Goal: Task Accomplishment & Management: Manage account settings

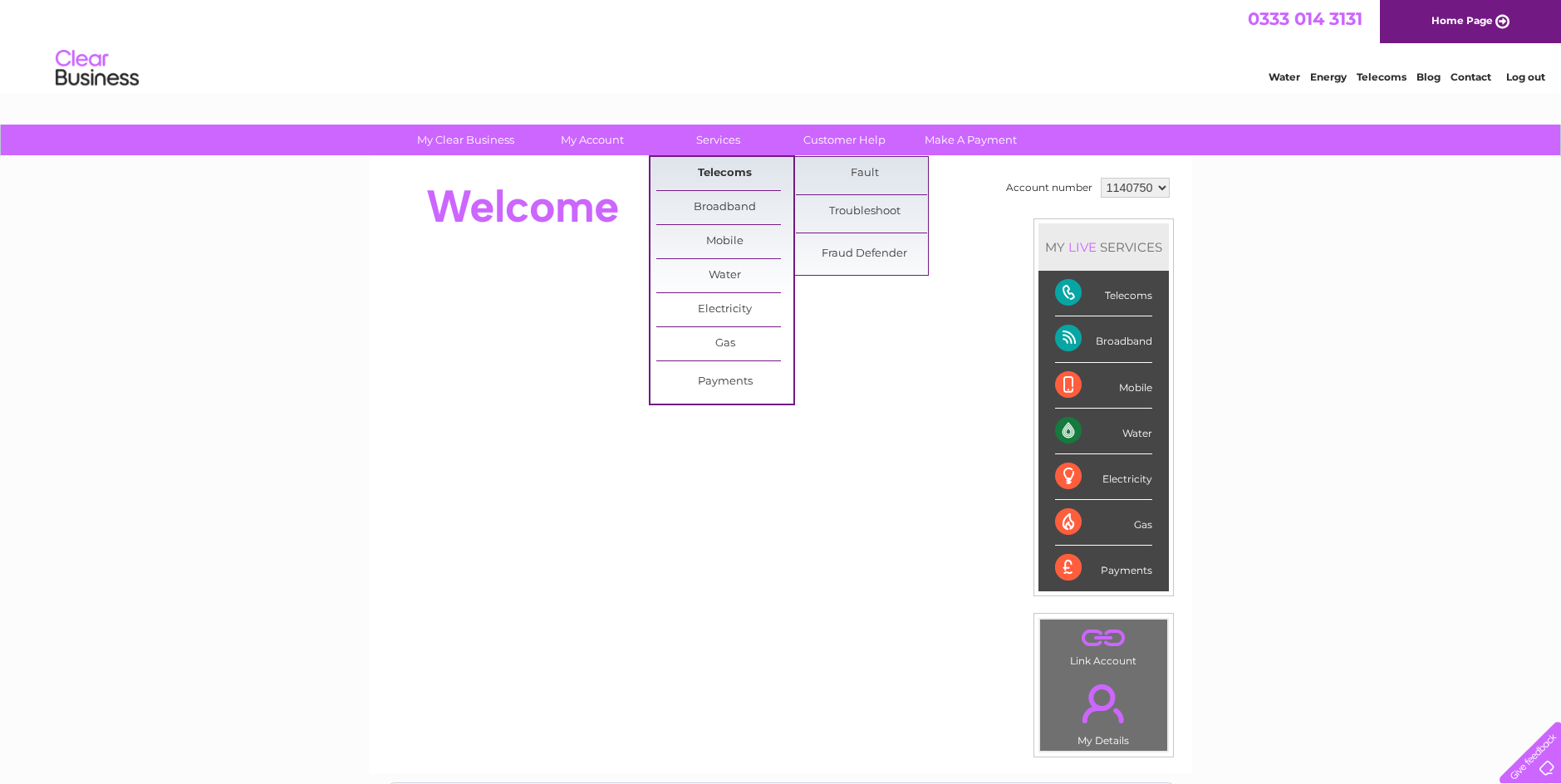
click at [716, 177] on link "Telecoms" at bounding box center [724, 174] width 137 height 33
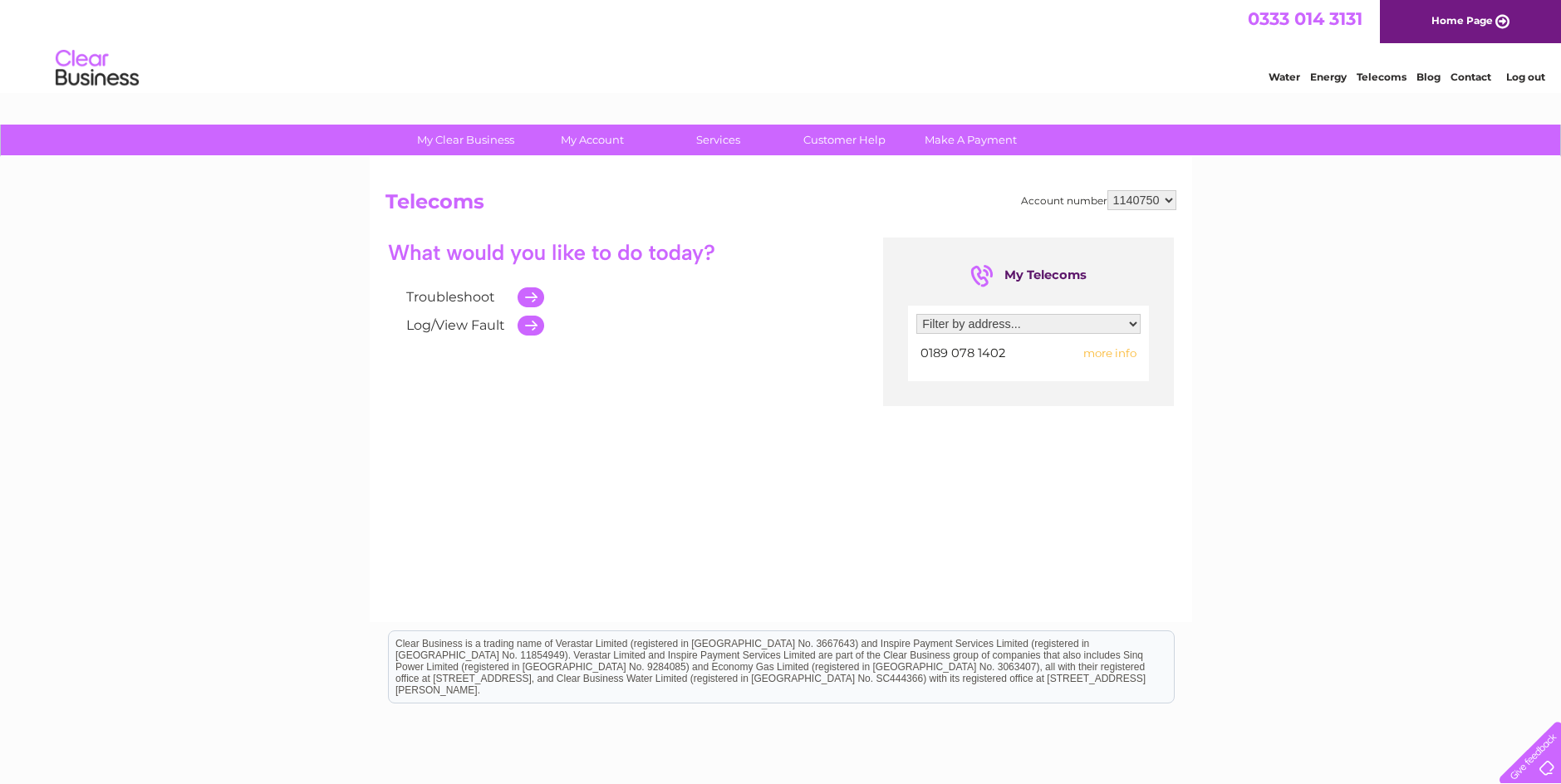
click at [1117, 357] on span "more info" at bounding box center [1110, 353] width 53 height 14
click at [1117, 354] on span "more info" at bounding box center [1110, 353] width 53 height 14
click at [1131, 325] on select "Filter by address... 25 Moorpark Holding, Foulden, C118 C118 At Entrance To Moo…" at bounding box center [1028, 323] width 224 height 20
select select "2362028"
click at [916, 313] on select "Filter by address... 25 Moorpark Holding, Foulden, C118 C118 At Entrance To Moo…" at bounding box center [1028, 323] width 224 height 20
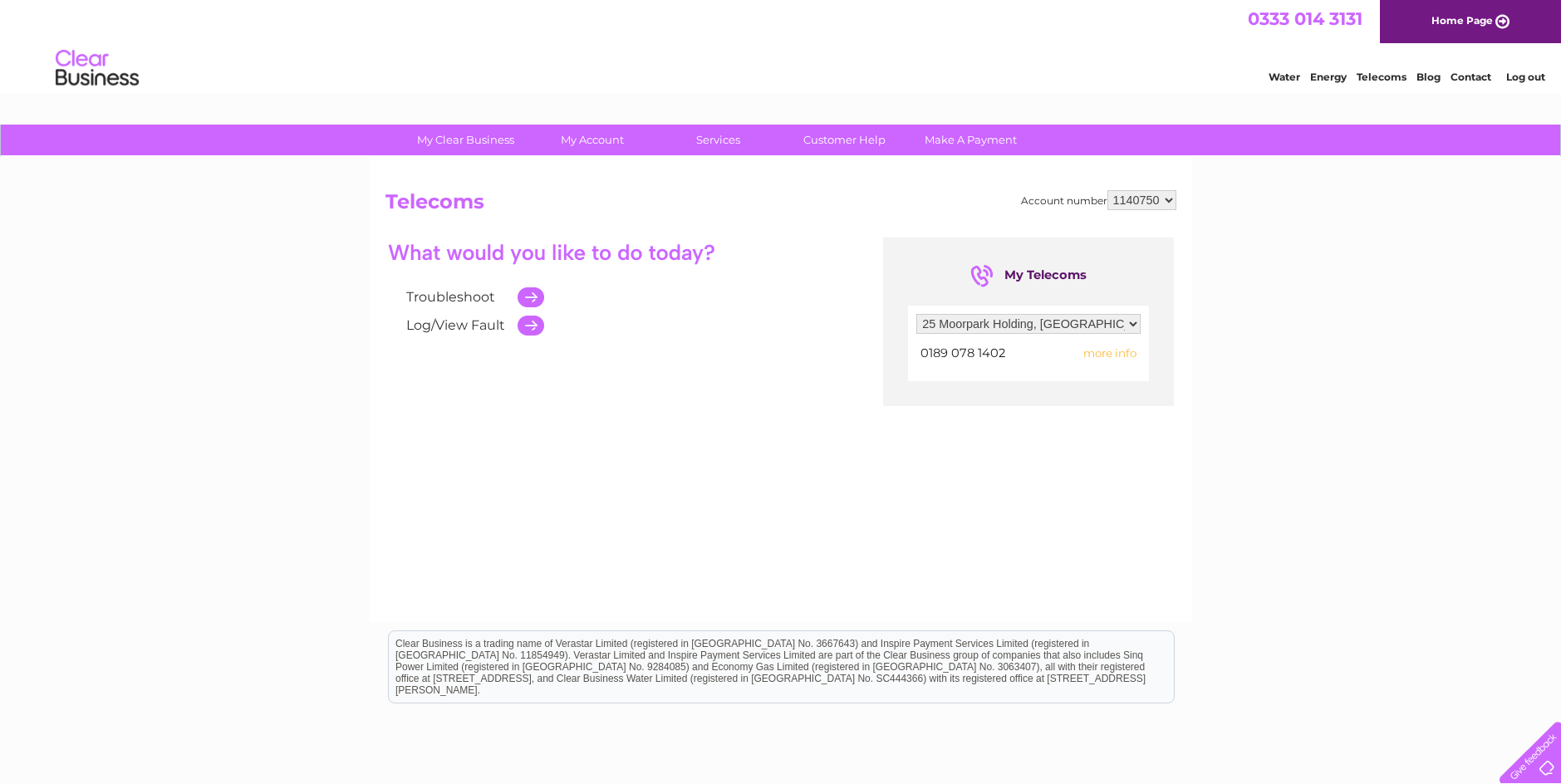
click at [1171, 202] on select "1140750" at bounding box center [1142, 200] width 69 height 20
click at [1108, 190] on select "1140750" at bounding box center [1142, 200] width 69 height 20
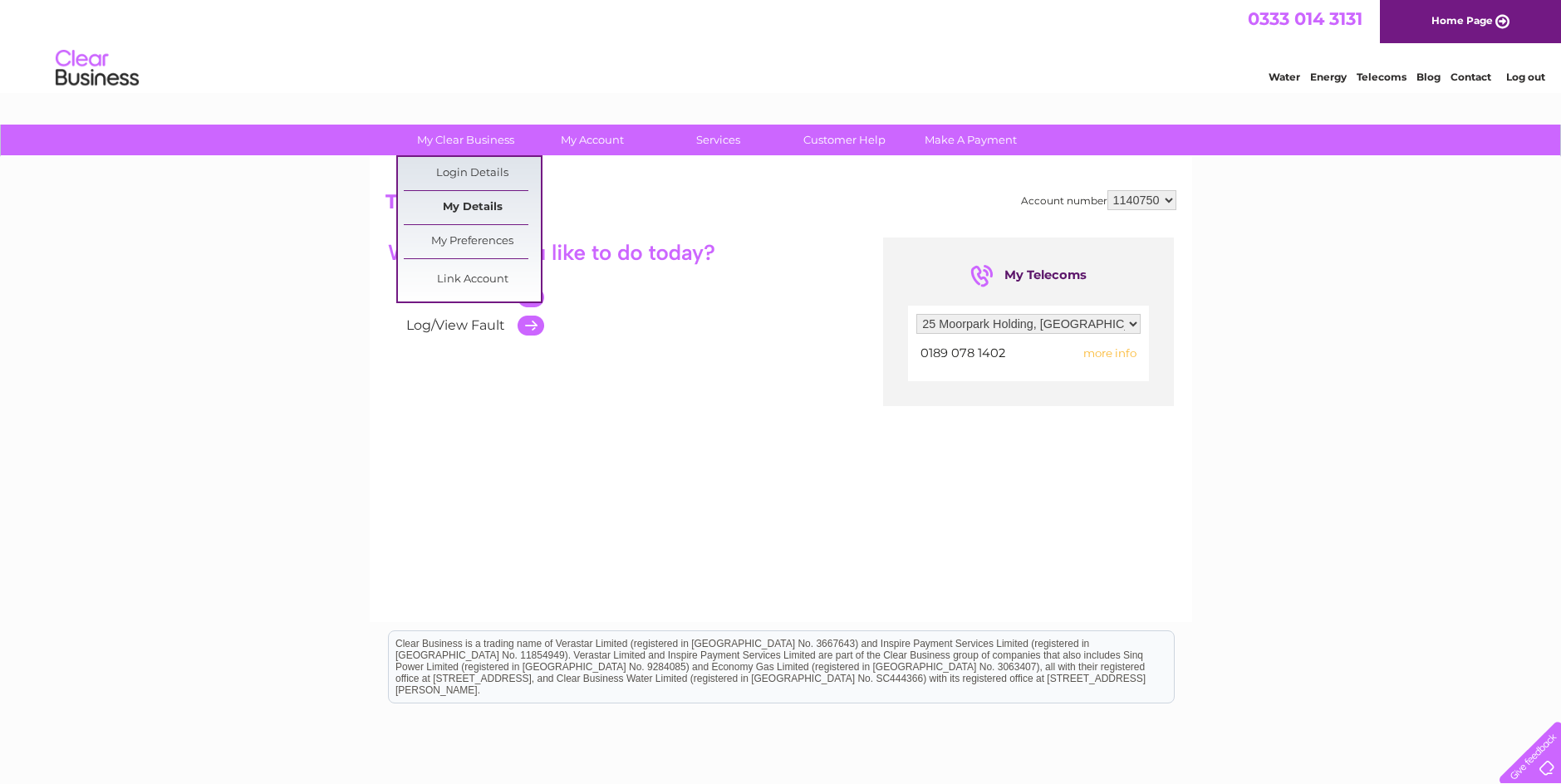
click at [469, 205] on link "My Details" at bounding box center [472, 208] width 137 height 33
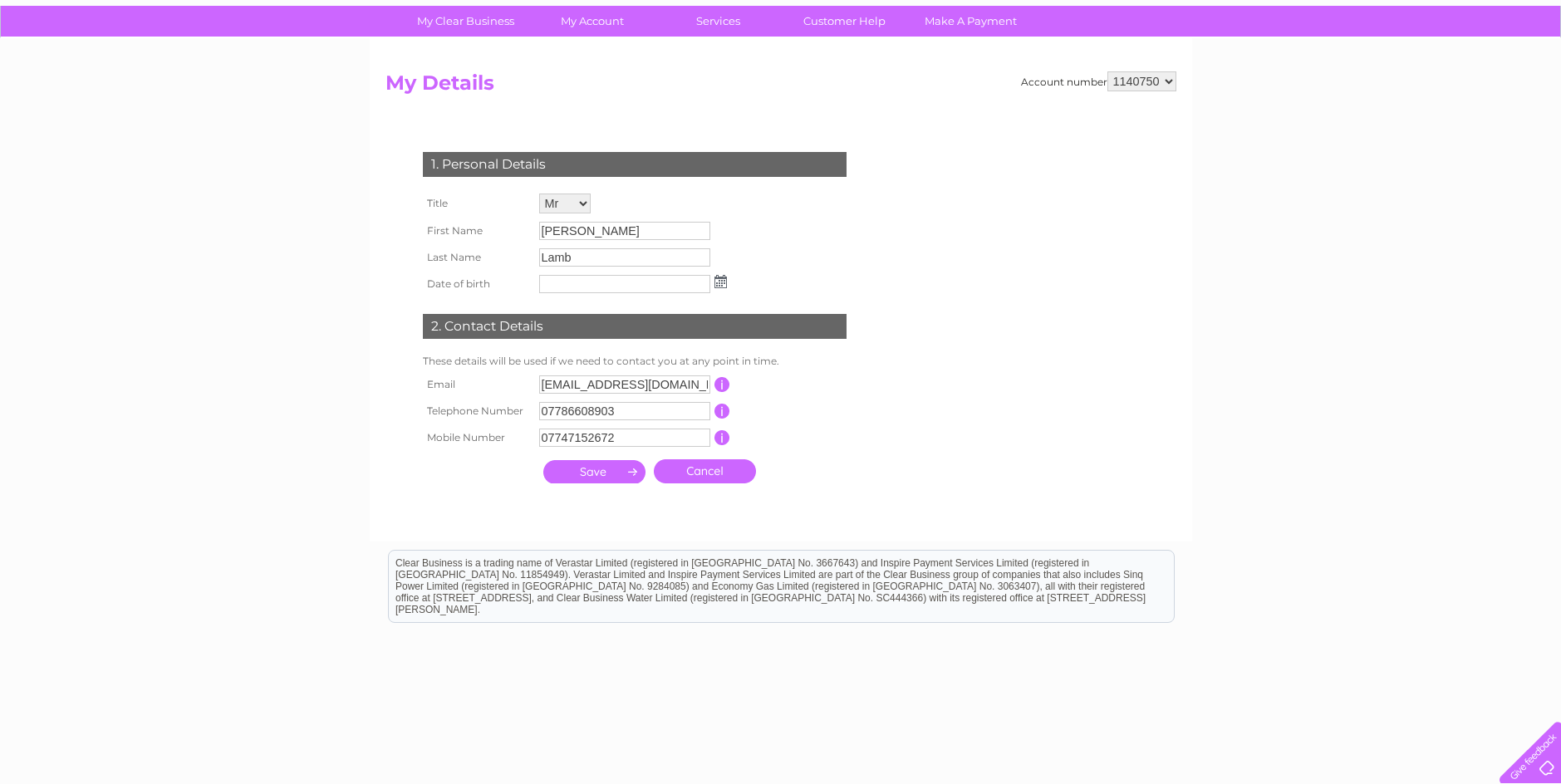
scroll to position [89, 0]
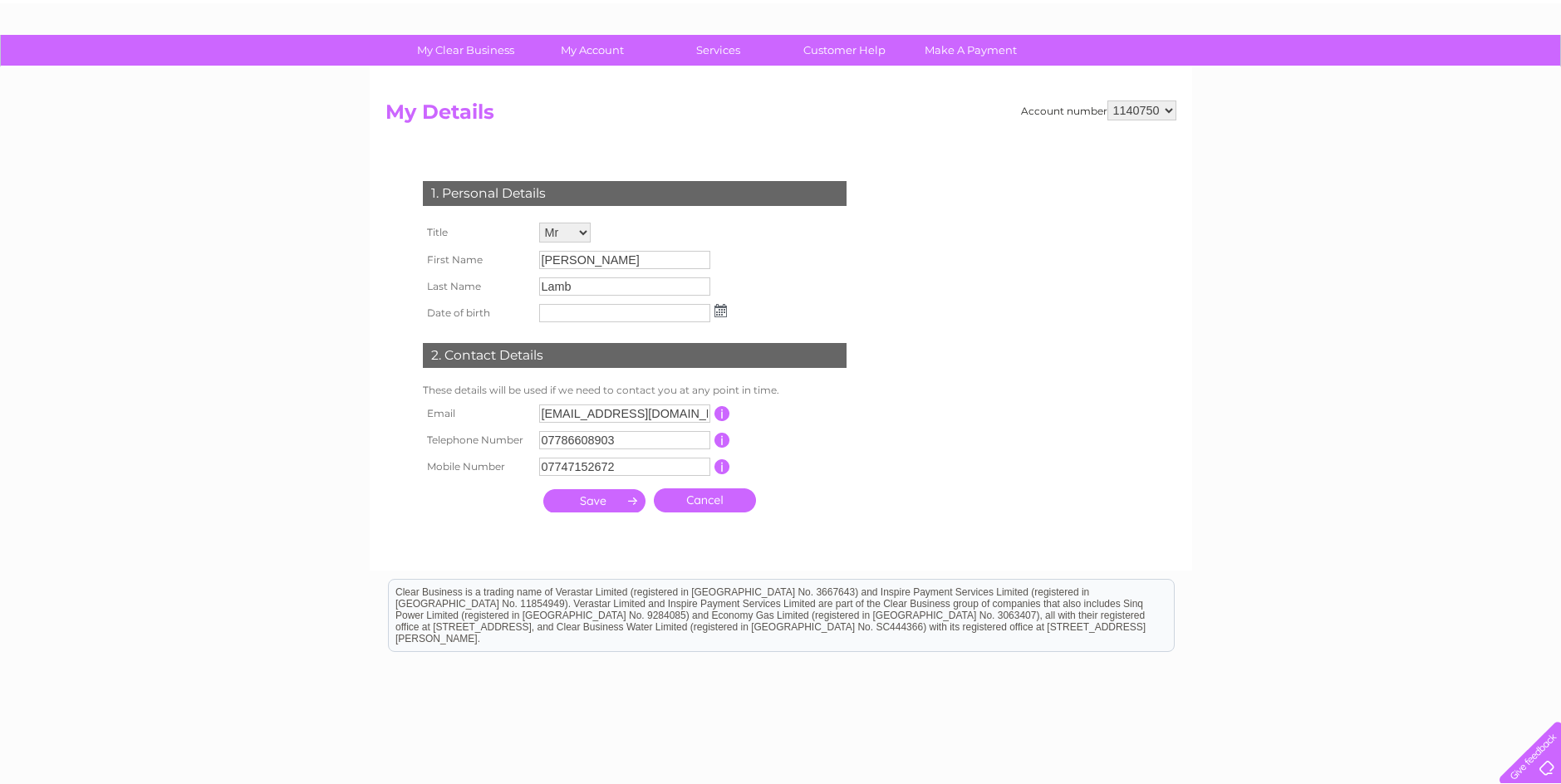
click at [612, 498] on input "submit" at bounding box center [594, 501] width 102 height 23
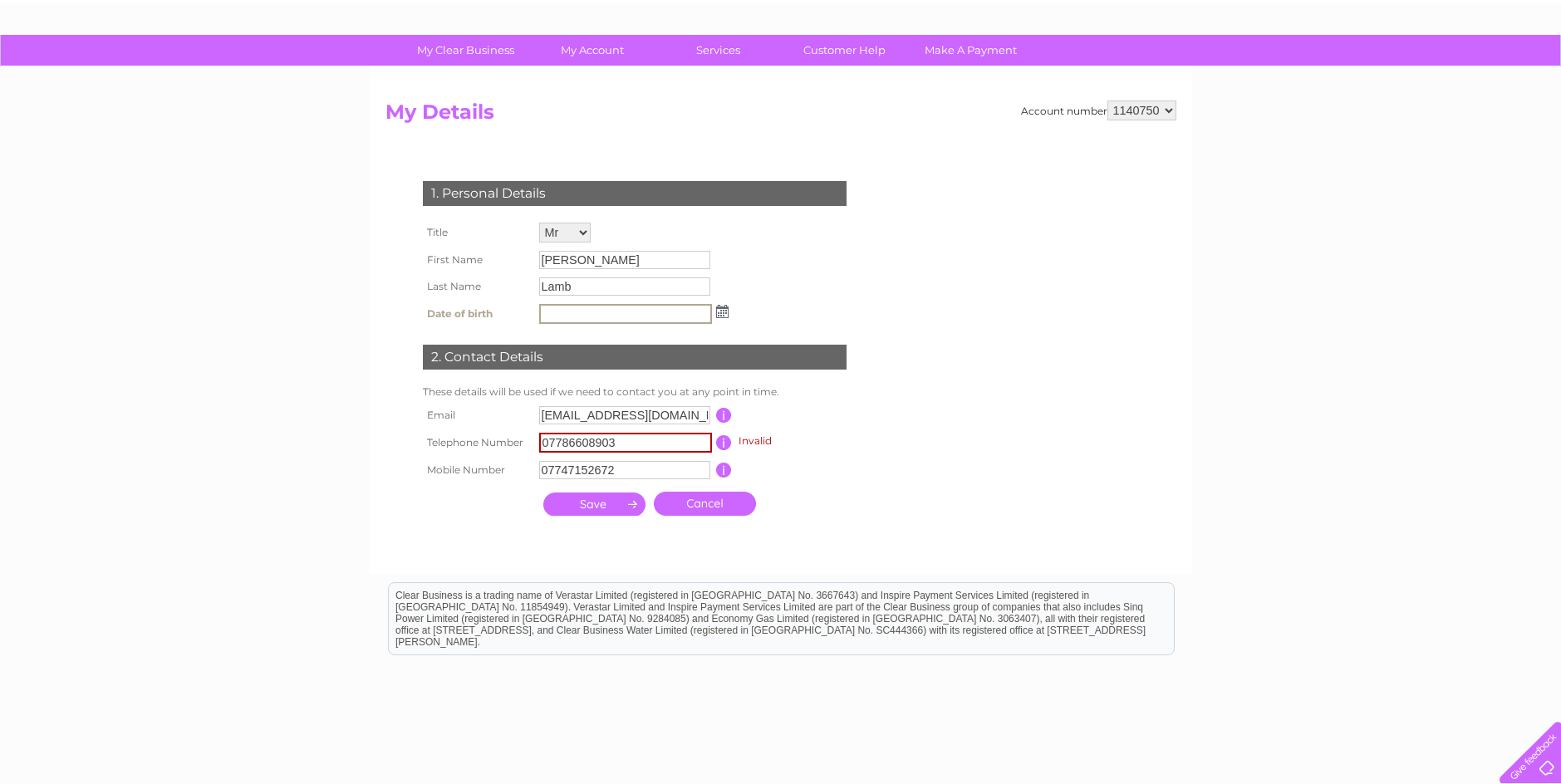
click at [623, 446] on input "07786608903" at bounding box center [625, 442] width 173 height 20
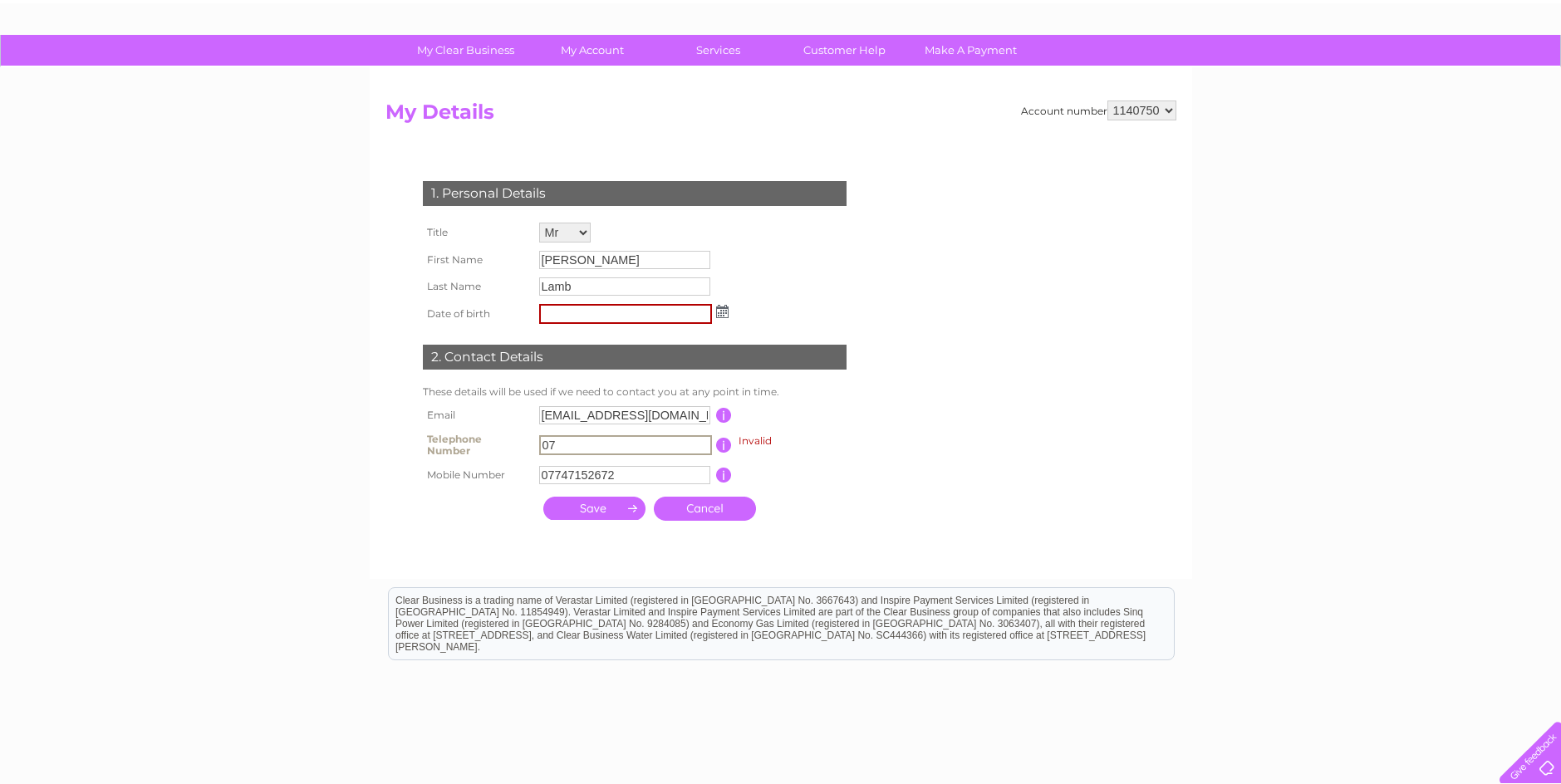
type input "0"
click at [570, 506] on input "submit" at bounding box center [594, 508] width 102 height 23
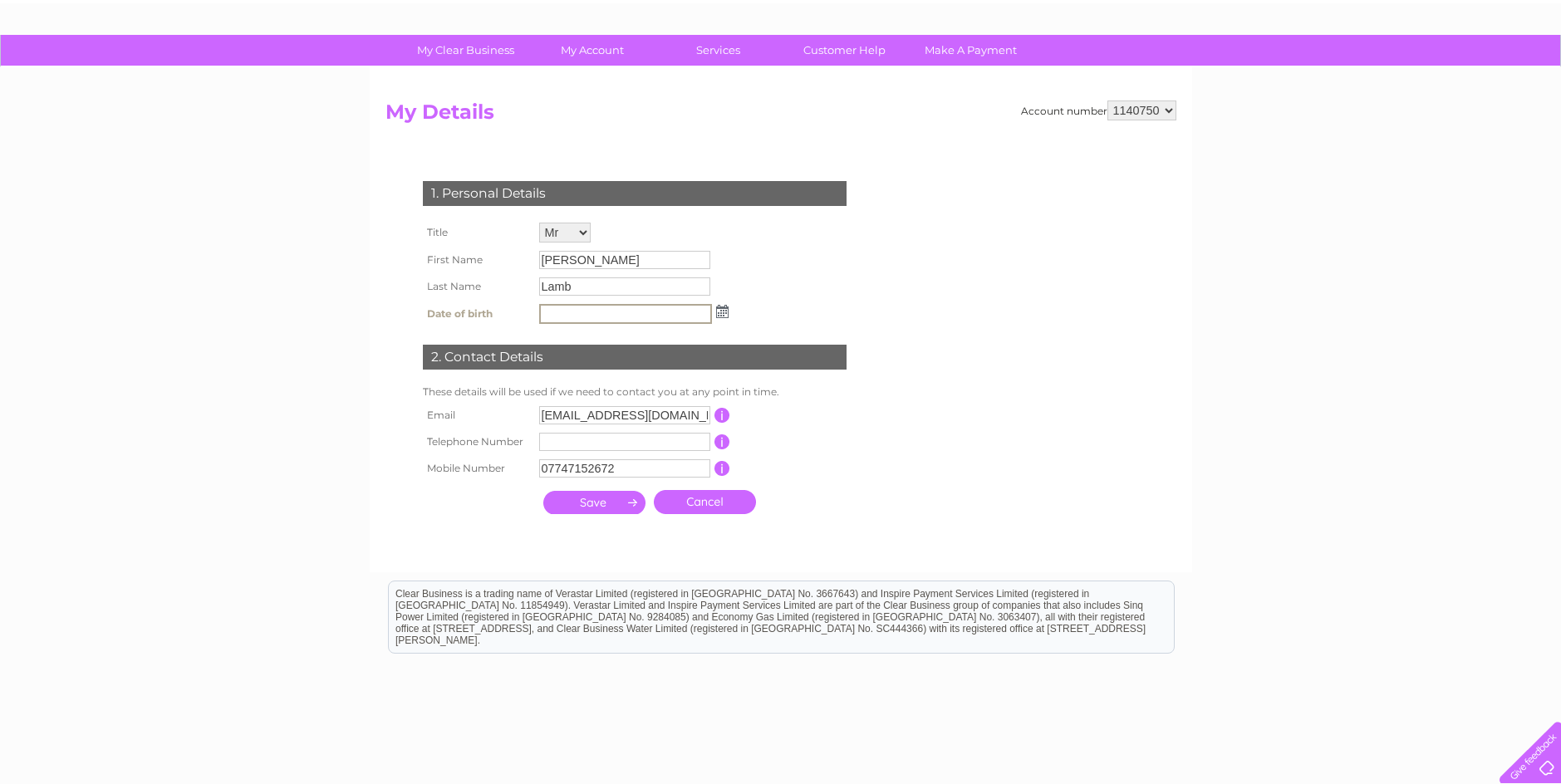
click at [595, 494] on input "submit" at bounding box center [594, 503] width 102 height 23
click at [608, 498] on input "submit" at bounding box center [594, 503] width 102 height 23
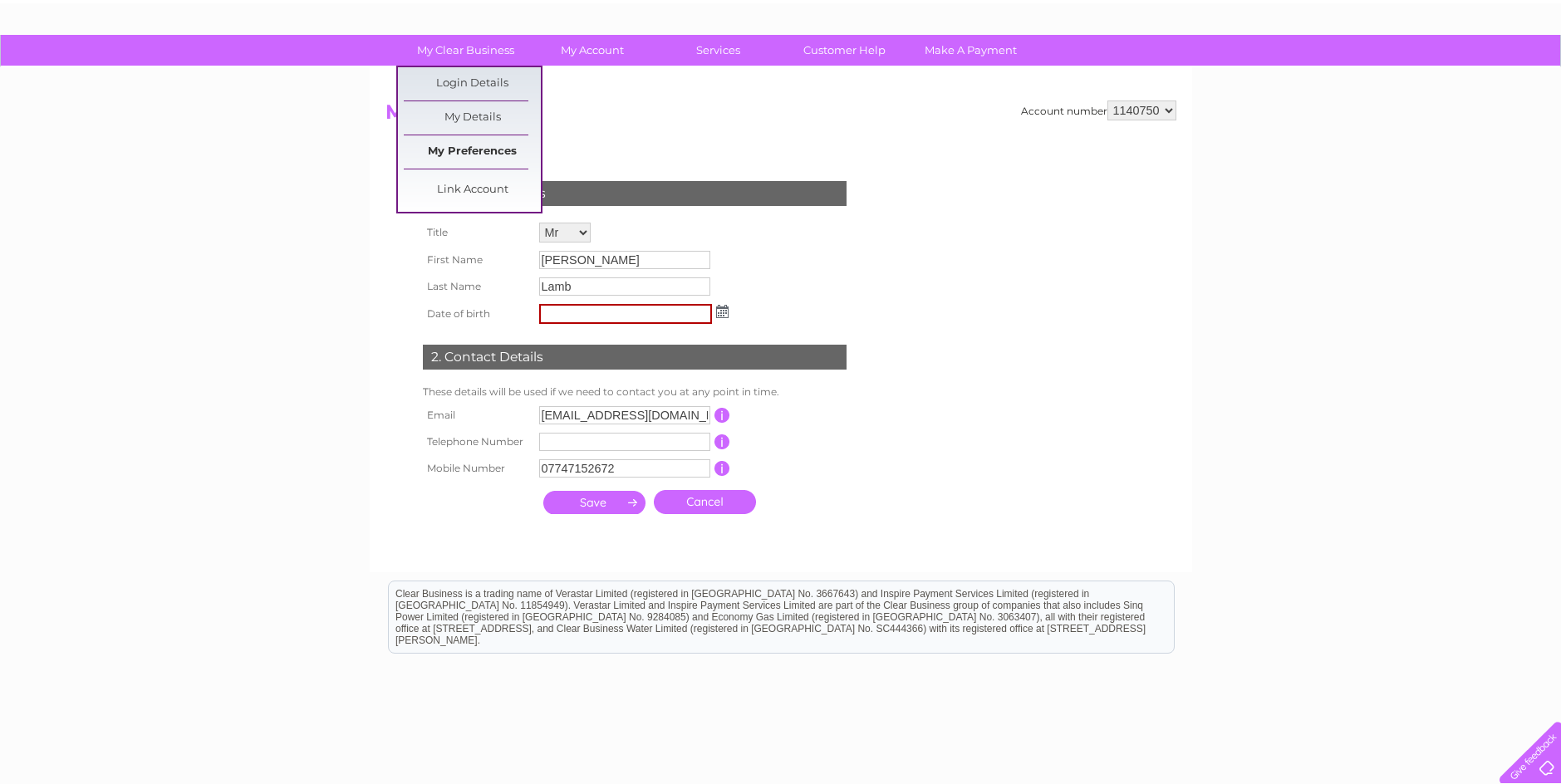
click at [463, 145] on link "My Preferences" at bounding box center [472, 151] width 137 height 33
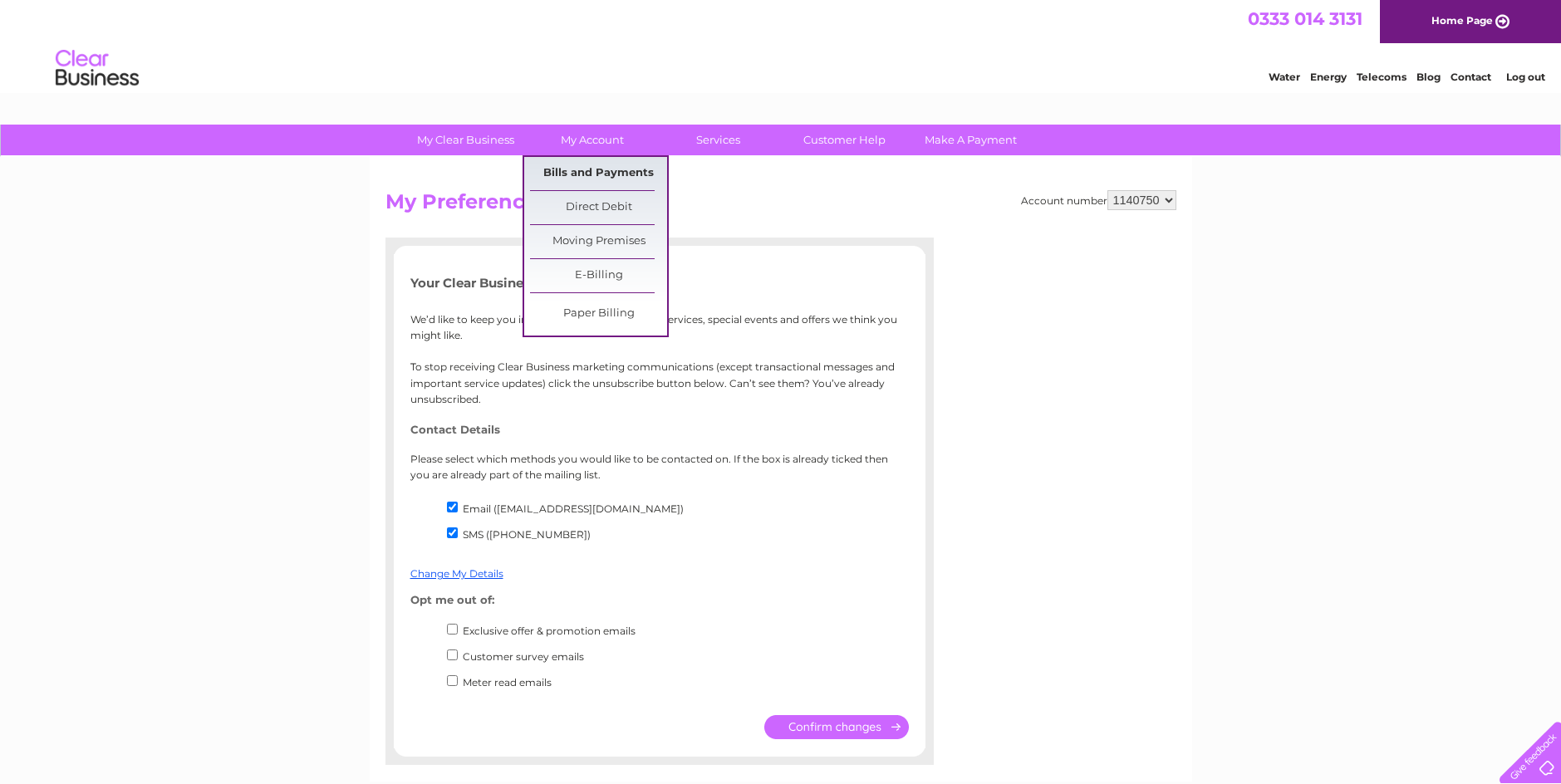
click at [587, 175] on link "Bills and Payments" at bounding box center [598, 174] width 137 height 33
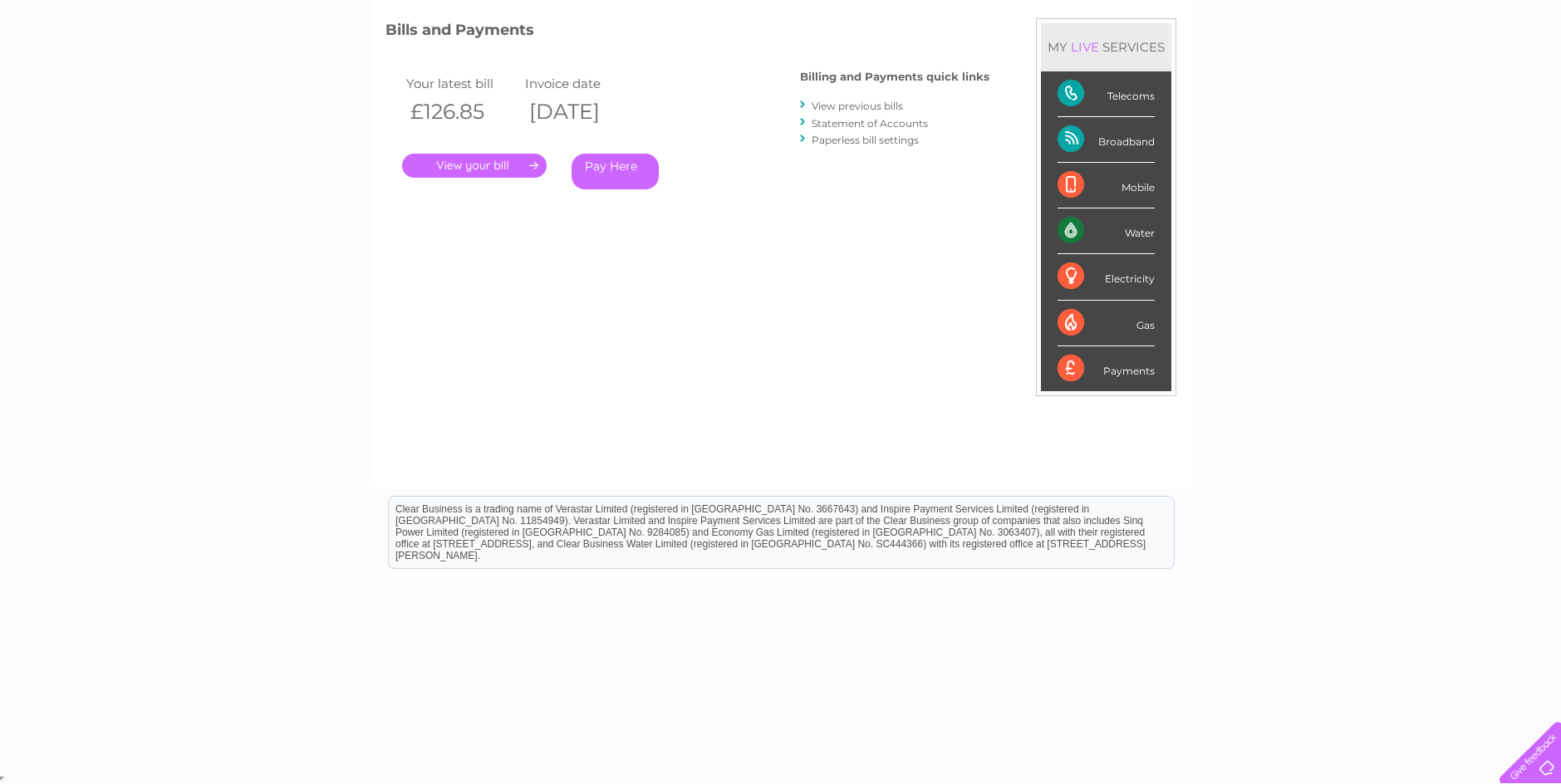
scroll to position [136, 0]
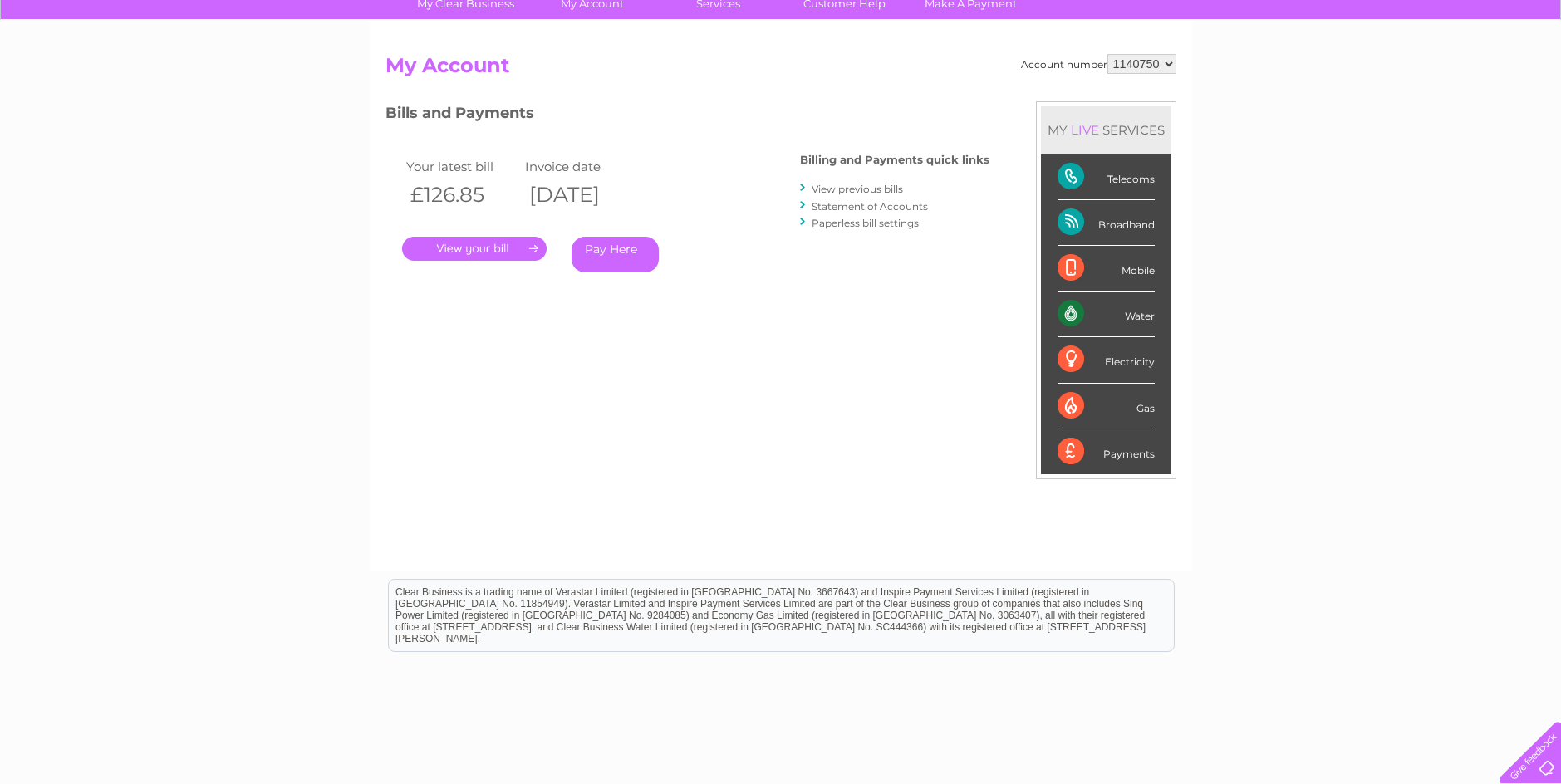
click at [1128, 217] on div "Broadband" at bounding box center [1106, 222] width 97 height 46
click at [1065, 221] on div "Broadband" at bounding box center [1106, 222] width 97 height 46
click at [1070, 169] on div "Telecoms" at bounding box center [1106, 177] width 97 height 46
click at [1089, 141] on div "MY LIVE SERVICES" at bounding box center [1106, 130] width 130 height 48
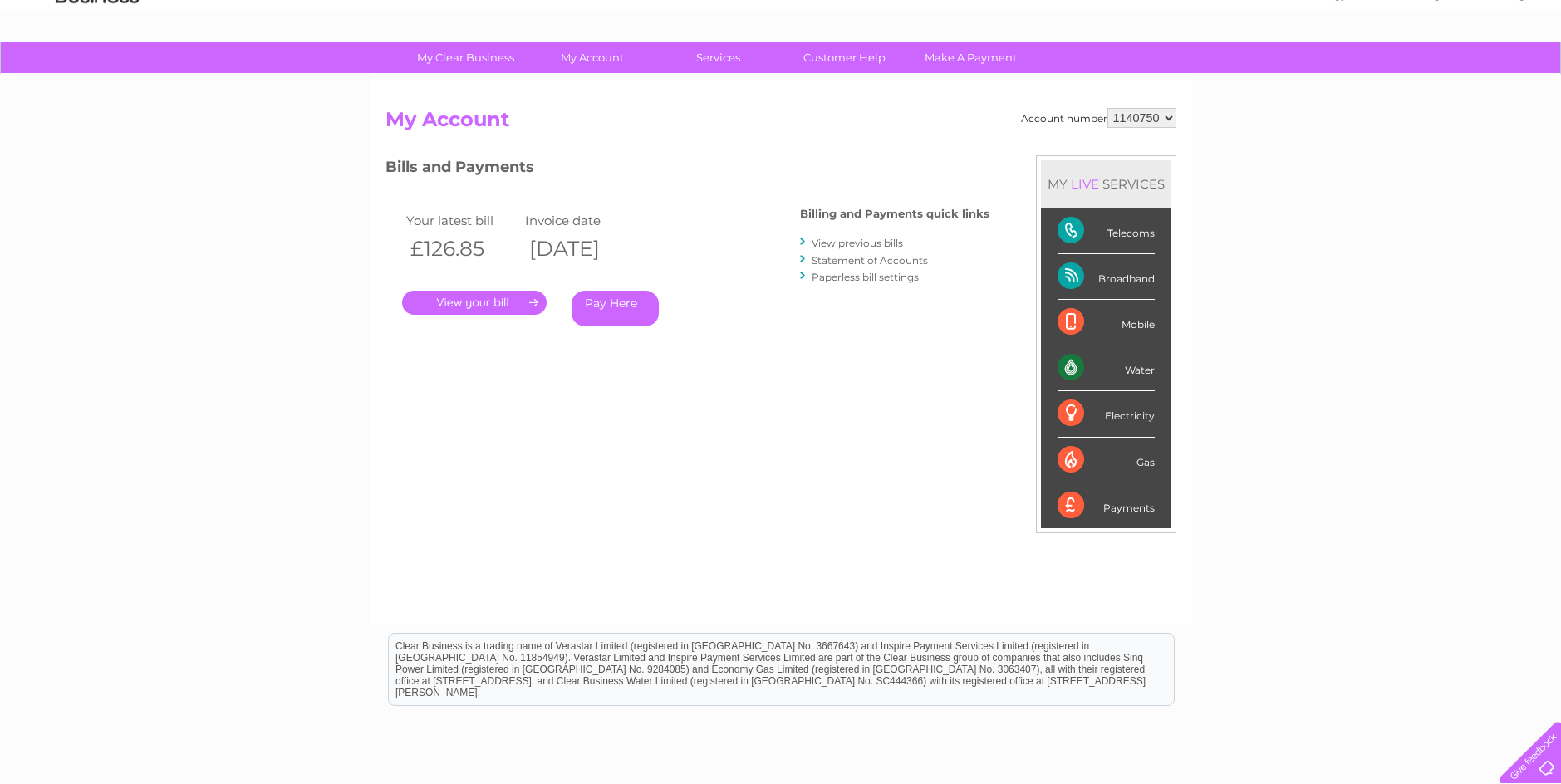
scroll to position [53, 0]
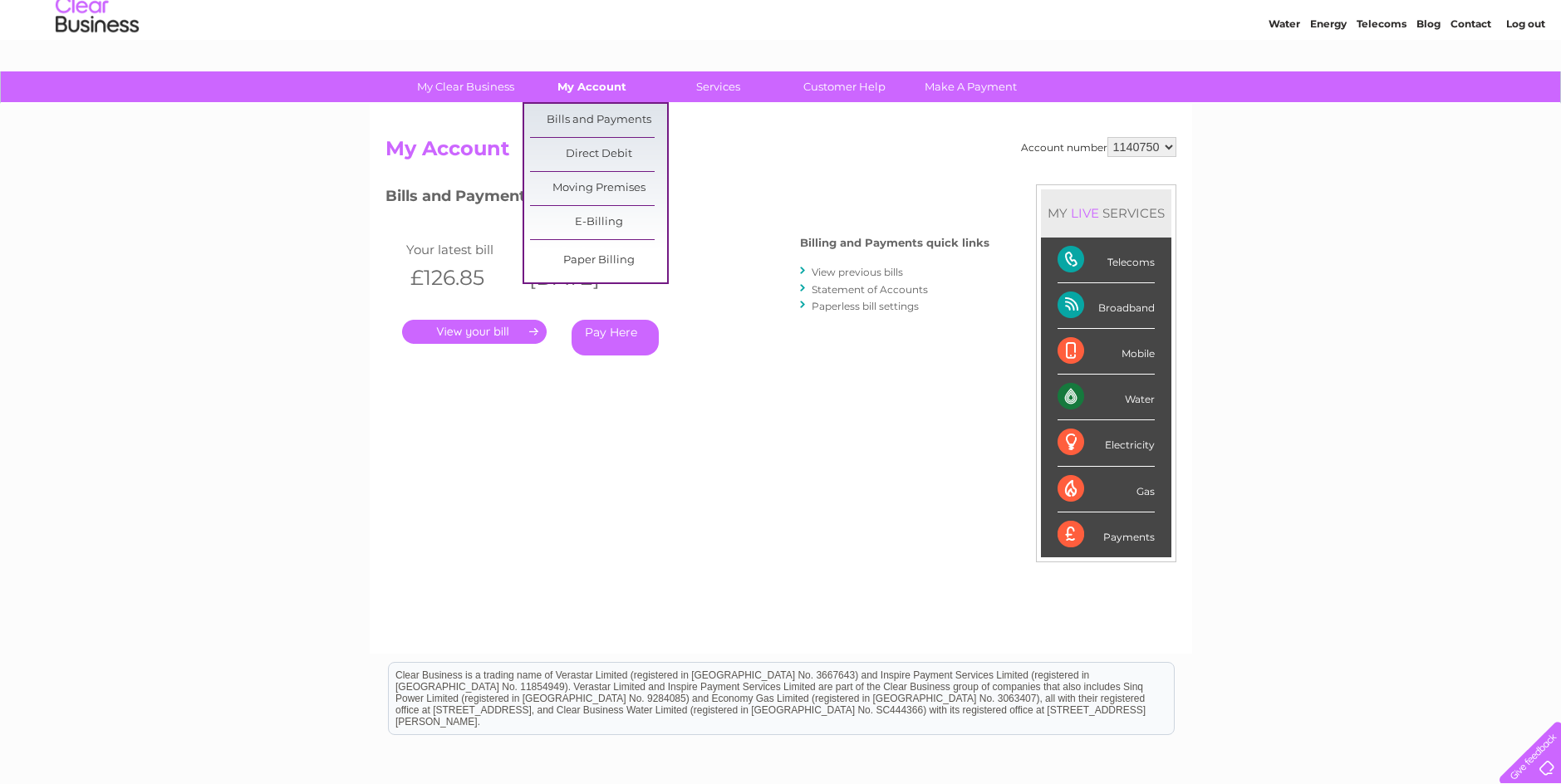
click at [609, 93] on link "My Account" at bounding box center [591, 87] width 137 height 31
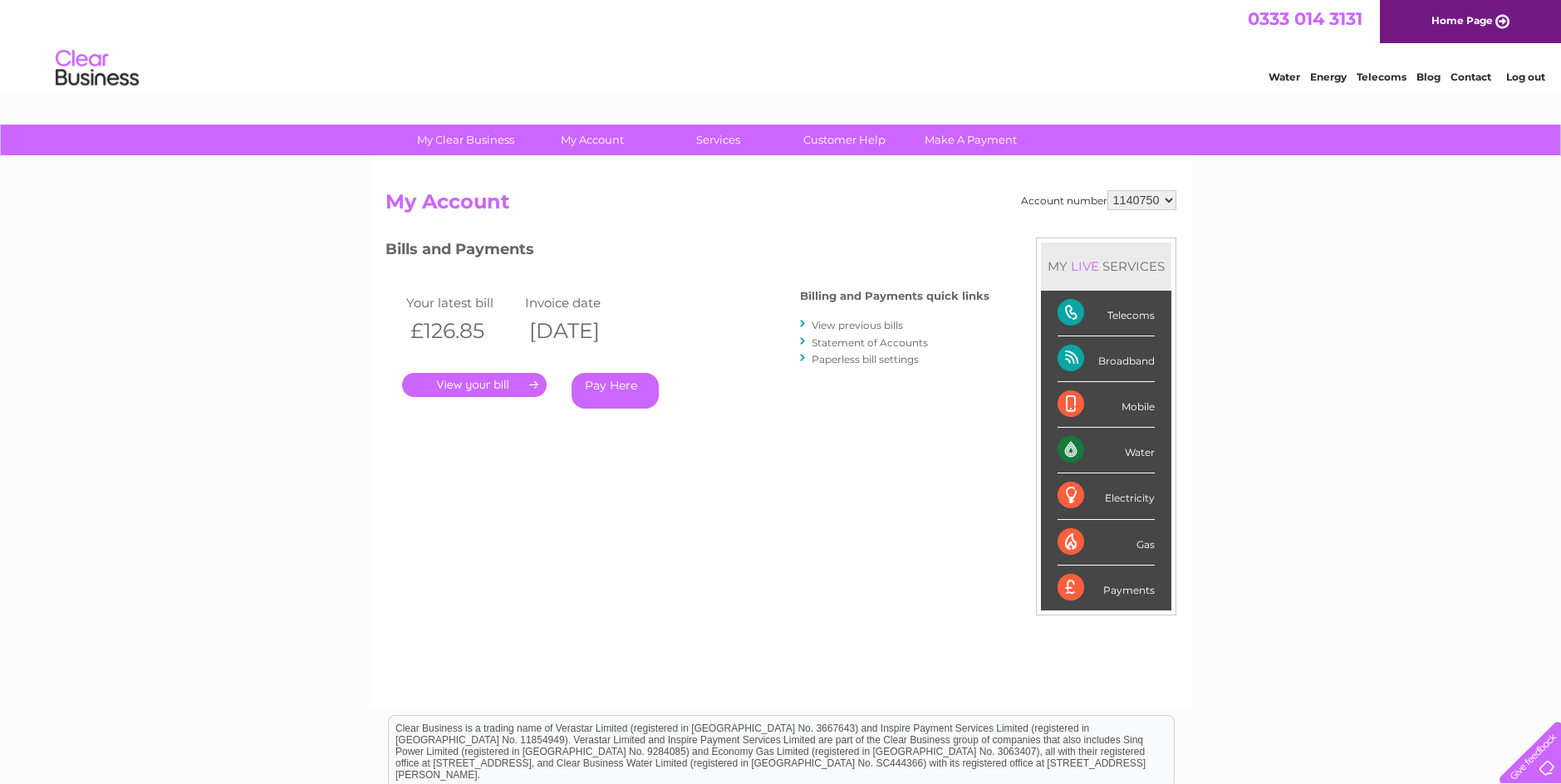
click at [843, 343] on link "Statement of Accounts" at bounding box center [870, 343] width 116 height 13
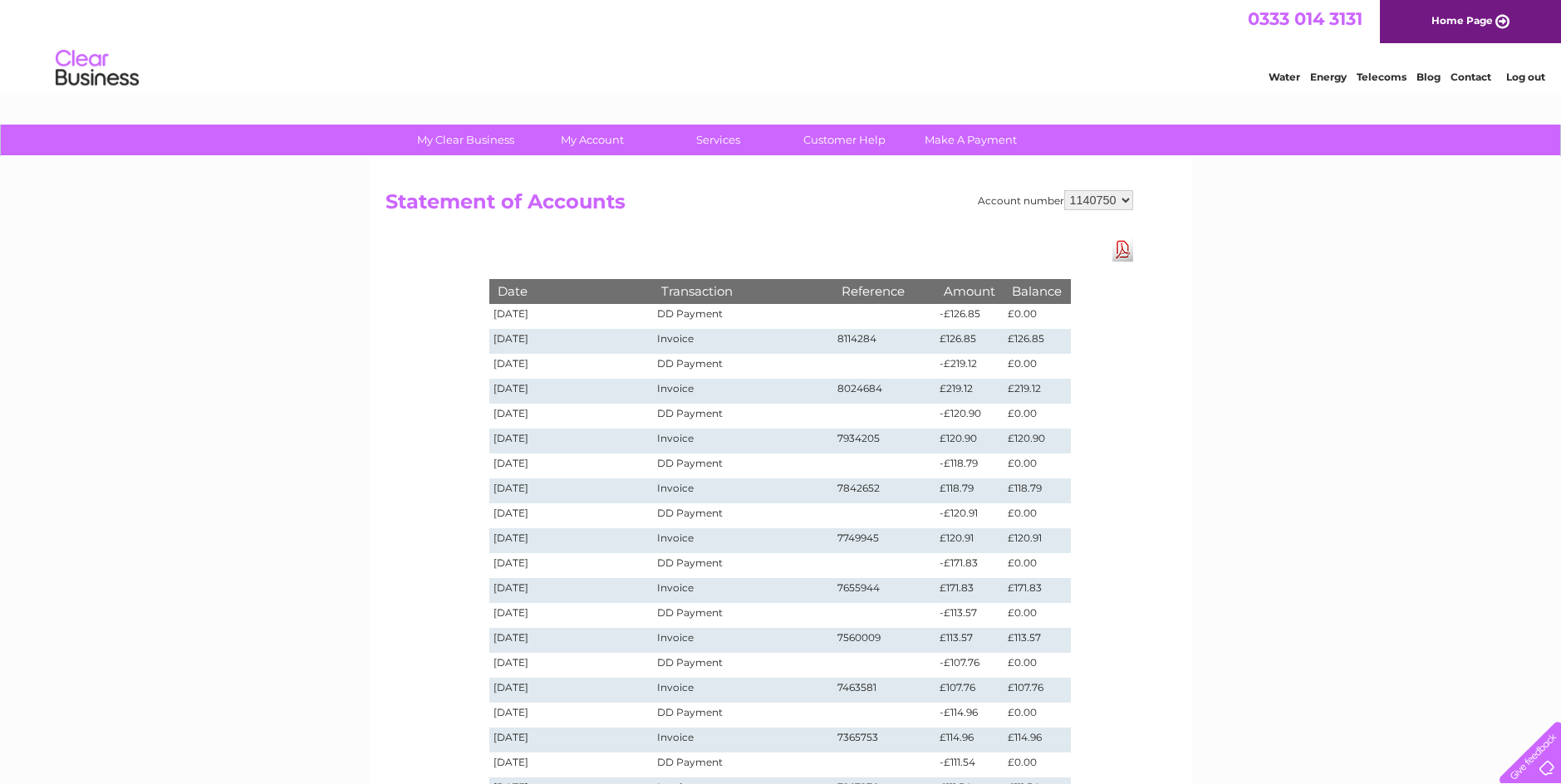
click at [1372, 78] on link "Telecoms" at bounding box center [1380, 77] width 50 height 13
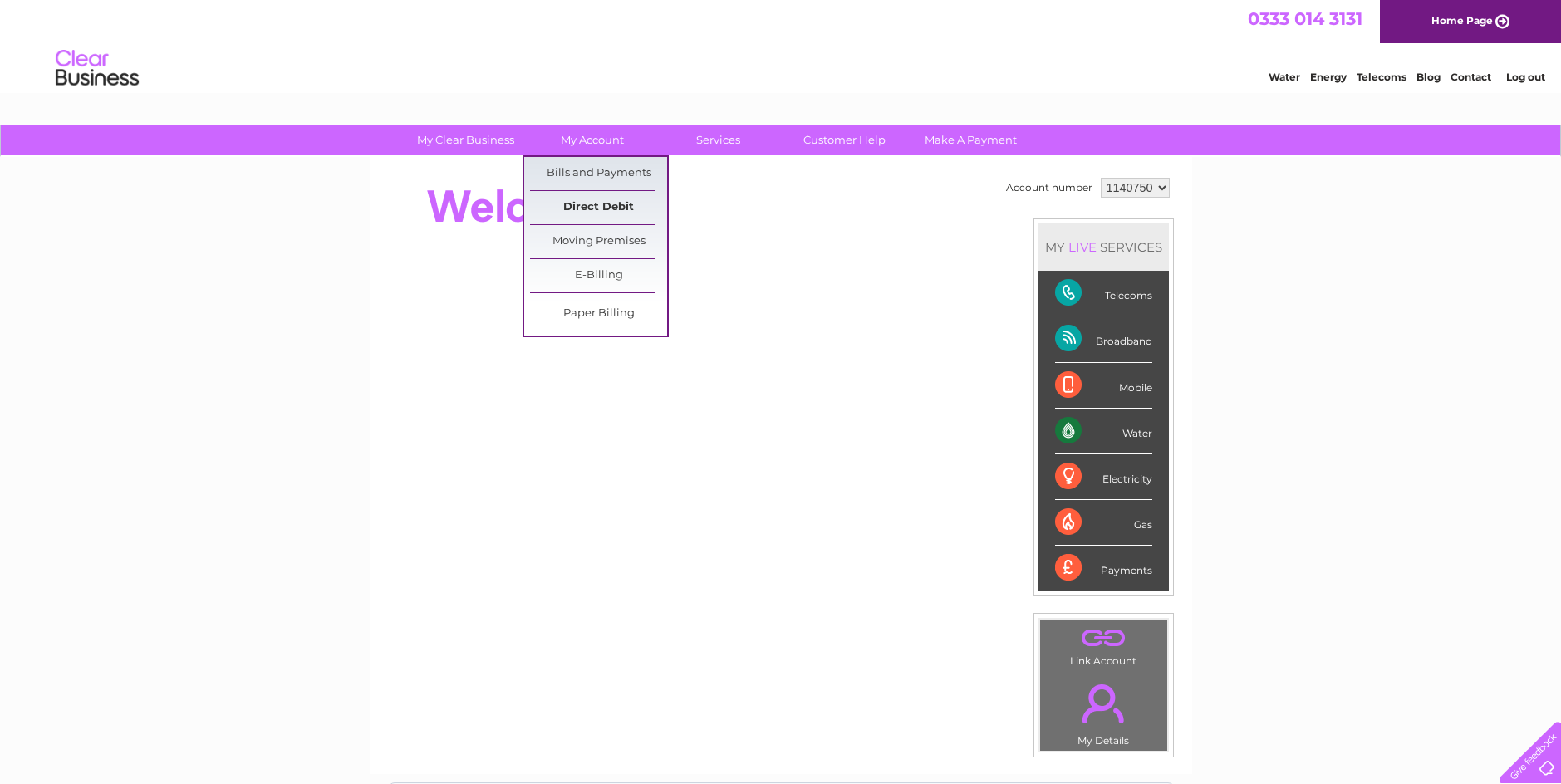
click at [579, 213] on link "Direct Debit" at bounding box center [598, 208] width 137 height 33
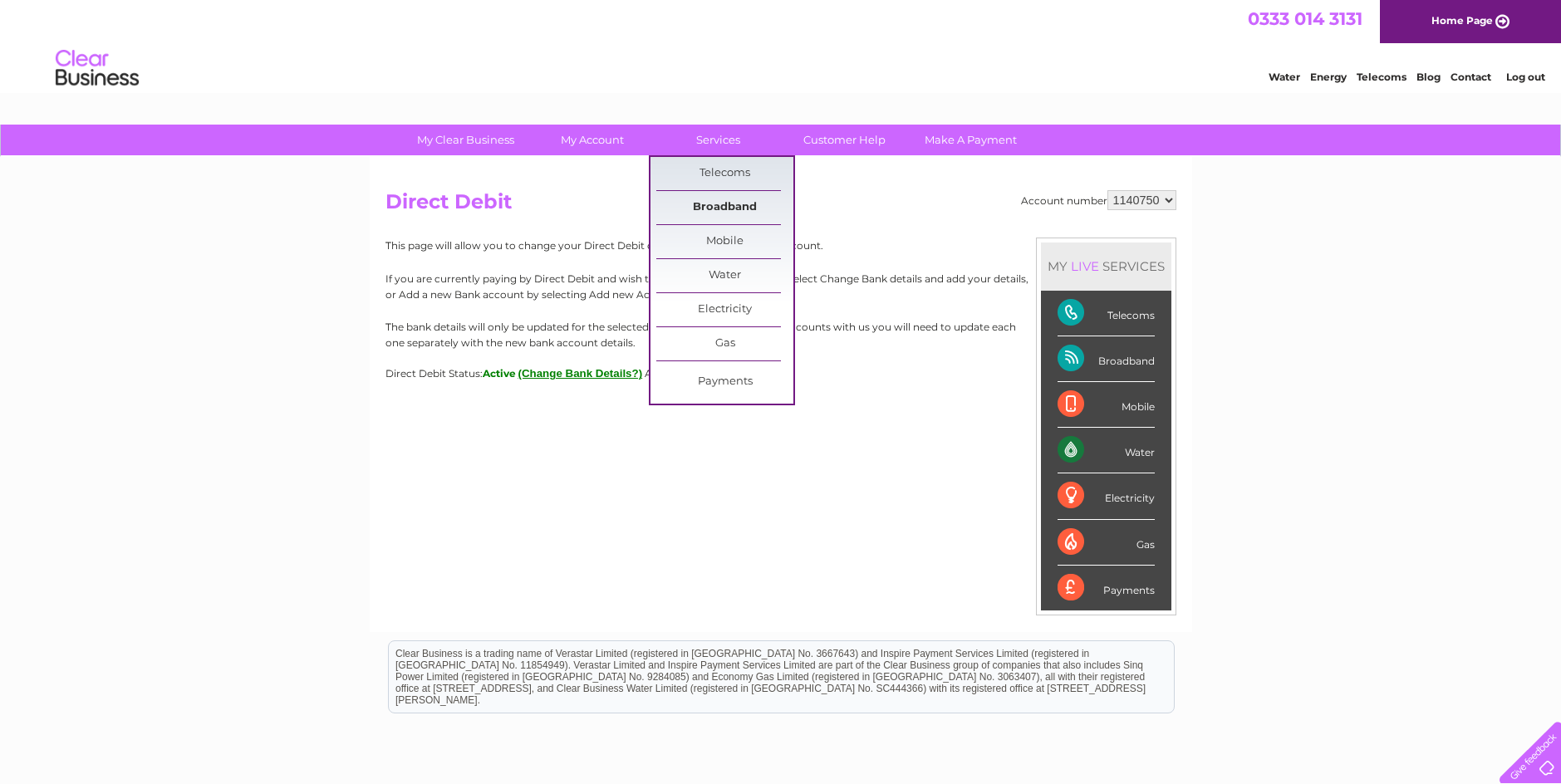
click at [711, 209] on link "Broadband" at bounding box center [724, 208] width 137 height 33
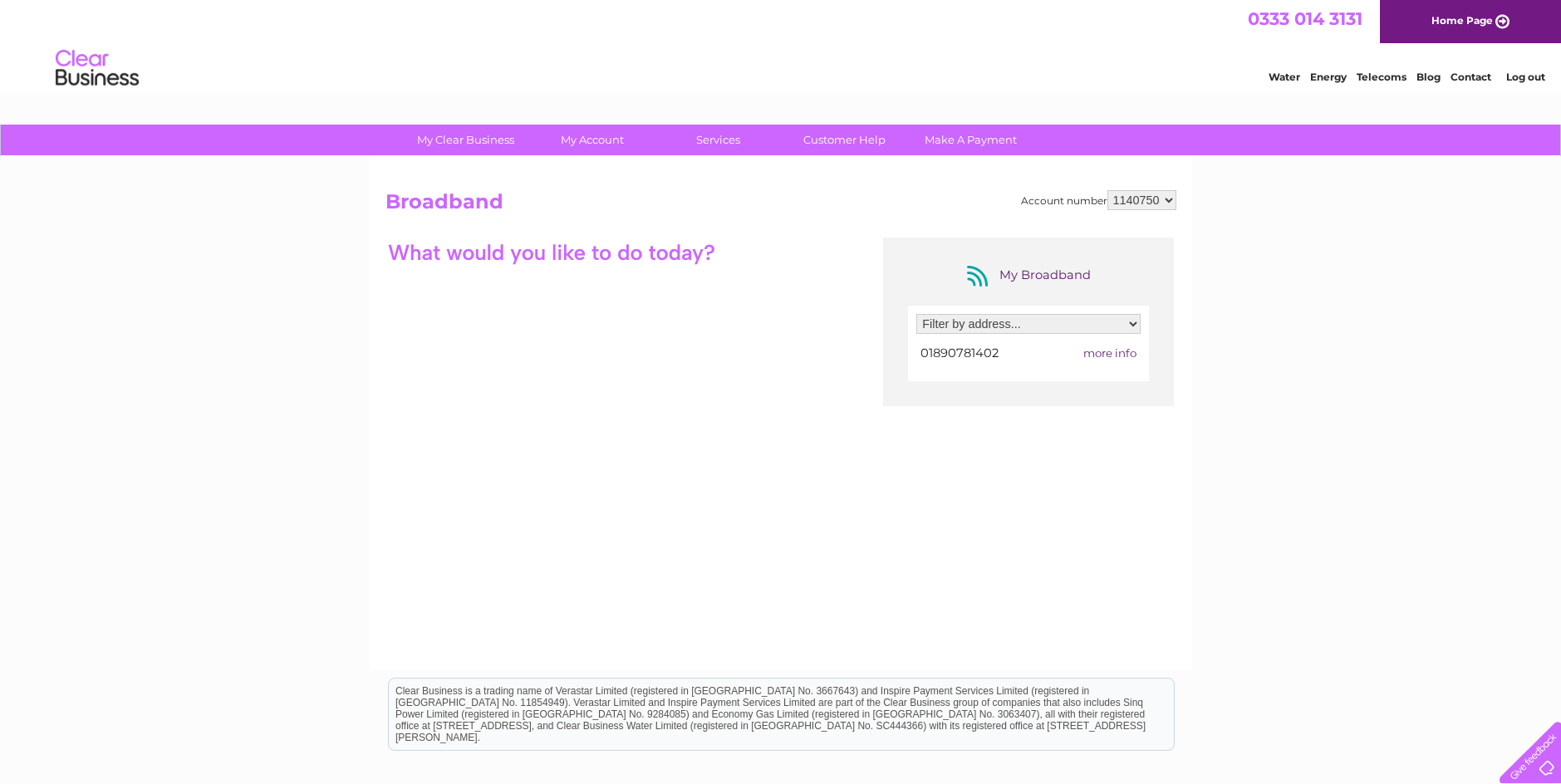
click at [1118, 351] on span "more info" at bounding box center [1110, 353] width 53 height 14
click at [1128, 322] on select "Filter by address... 25 Moorpark Holding, Foulden, none, Berwick-Upon-Tweed, Sc…" at bounding box center [1028, 323] width 224 height 20
select select "2362022"
click at [916, 313] on select "Filter by address... 25 Moorpark Holding, Foulden, none, Berwick-Upon-Tweed, Sc…" at bounding box center [1028, 323] width 224 height 20
click at [549, 305] on div "My Broadband Filter by address... 25 Moorpark Holding, Foulden, none, Berwick-U…" at bounding box center [780, 400] width 791 height 324
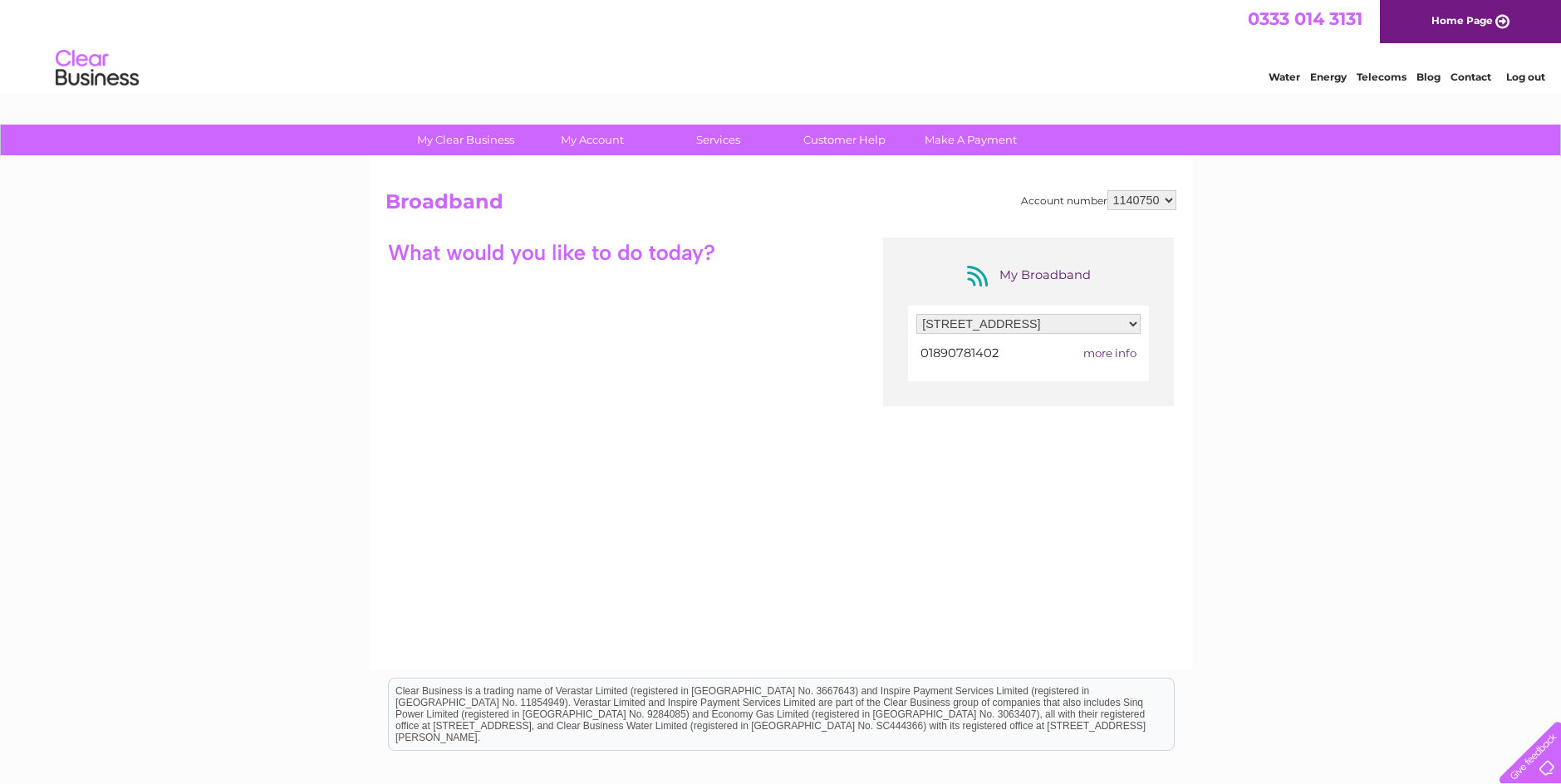
click at [549, 302] on div "My Broadband Filter by address... 25 Moorpark Holding, Foulden, none, Berwick-U…" at bounding box center [780, 400] width 791 height 324
click at [1117, 357] on span "more info" at bounding box center [1110, 353] width 53 height 14
click at [822, 139] on link "Customer Help" at bounding box center [844, 140] width 137 height 31
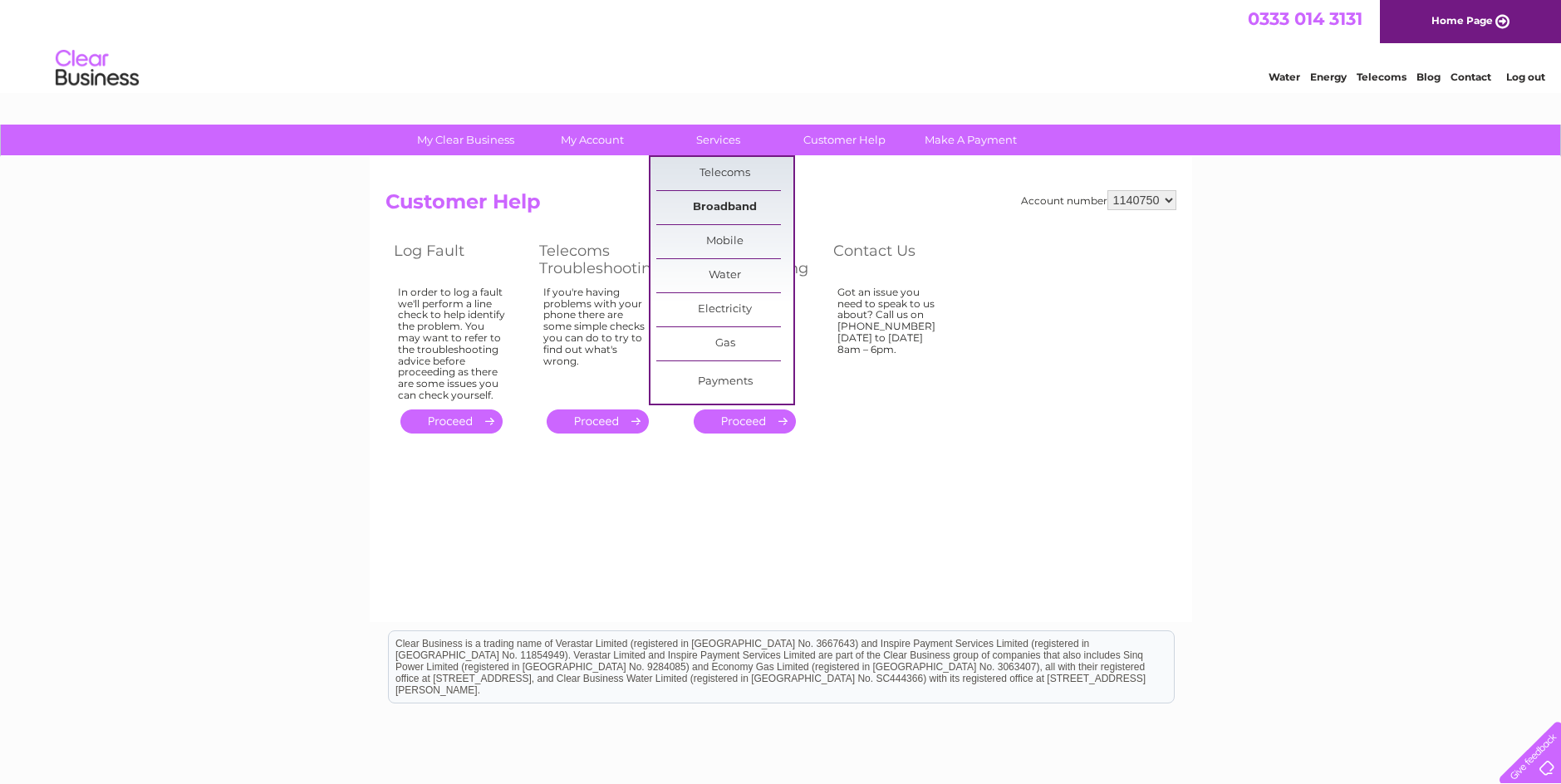
click at [728, 203] on link "Broadband" at bounding box center [724, 208] width 137 height 33
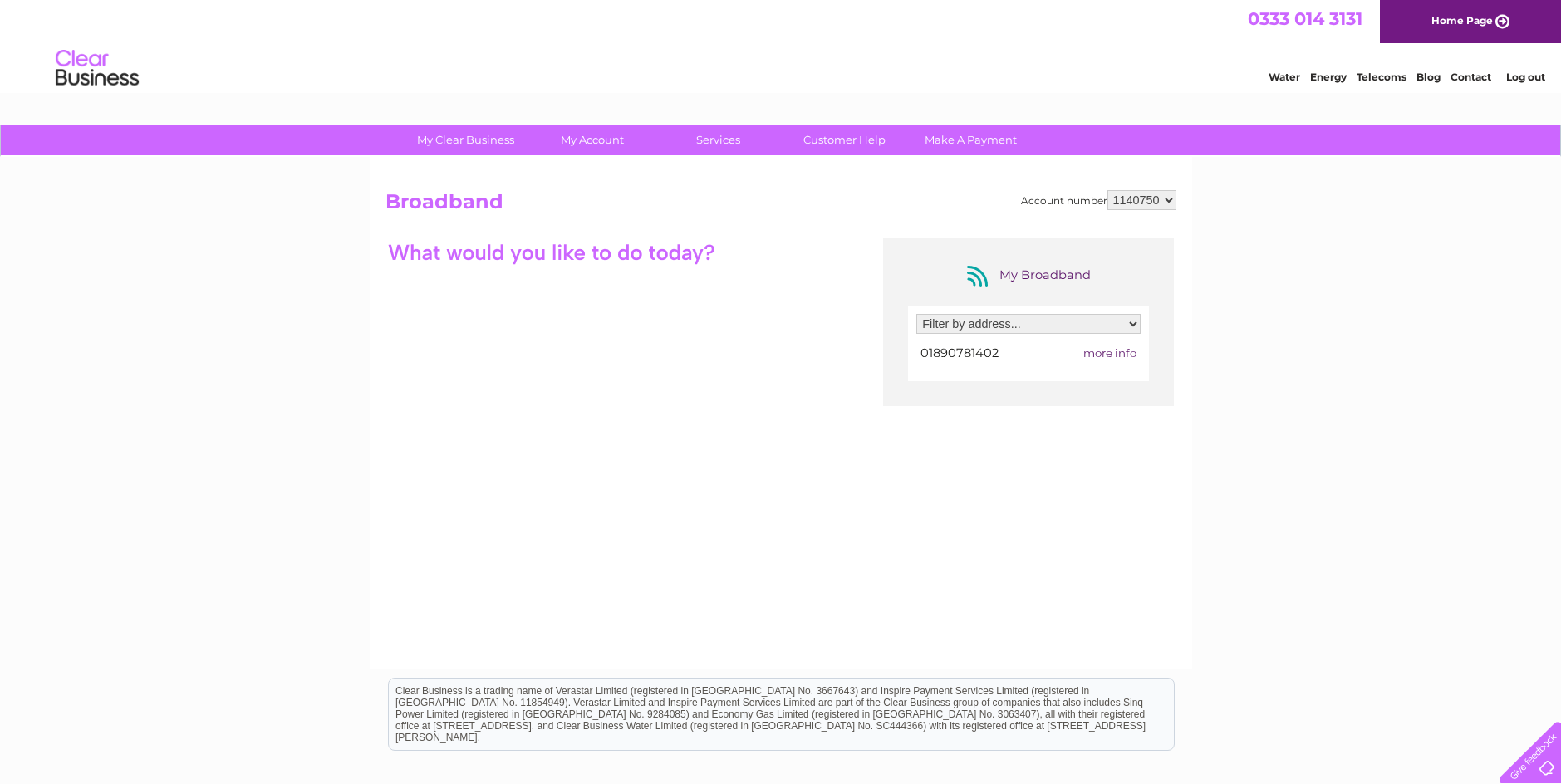
click at [1129, 323] on select "Filter by address... [STREET_ADDRESS]" at bounding box center [1028, 323] width 224 height 20
select select "2362022"
click at [916, 313] on select "Filter by address... 25 Moorpark Holding, Foulden, none, Berwick-Upon-Tweed, Sc…" at bounding box center [1028, 323] width 224 height 20
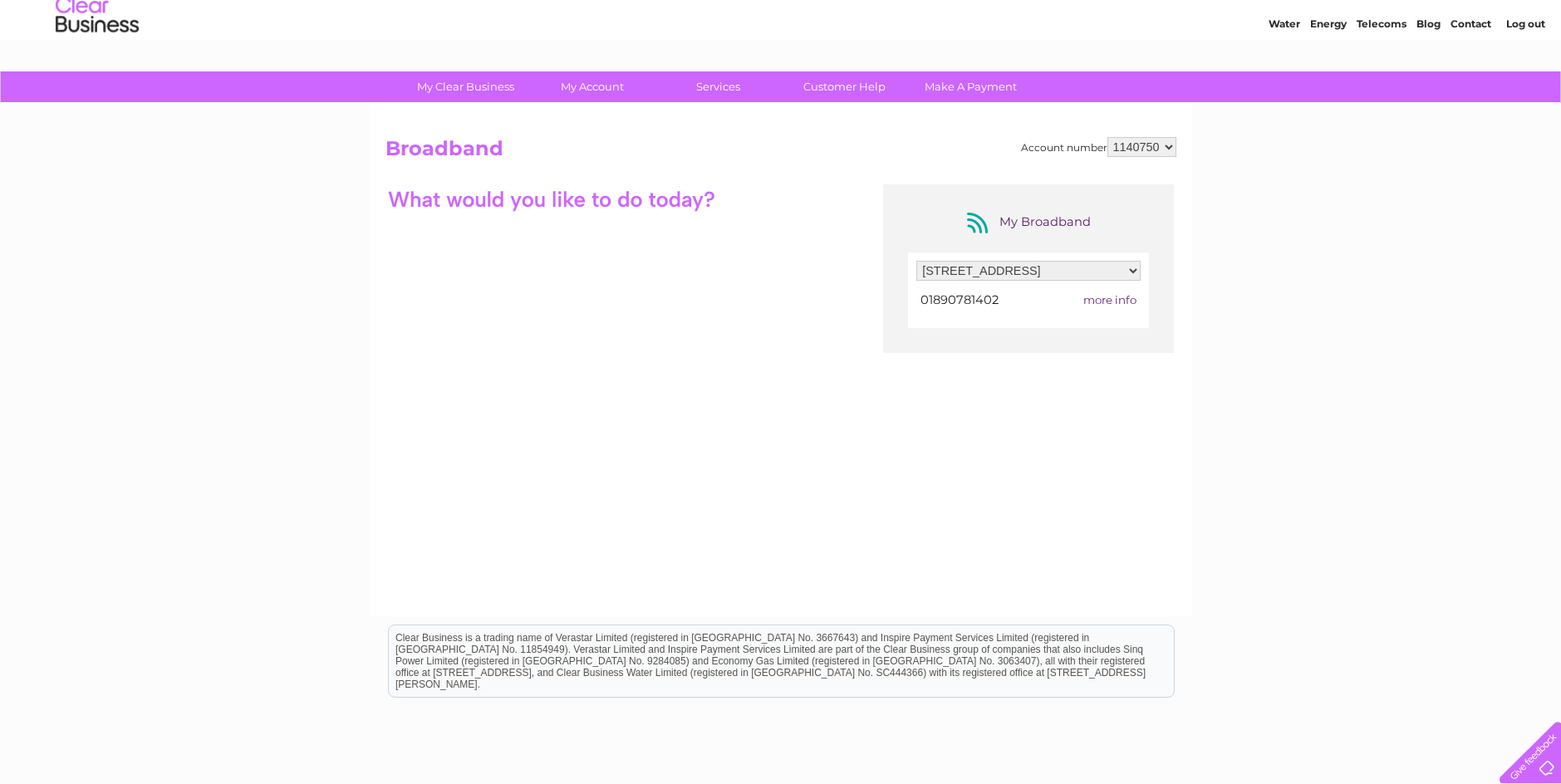
scroll to position [49, 0]
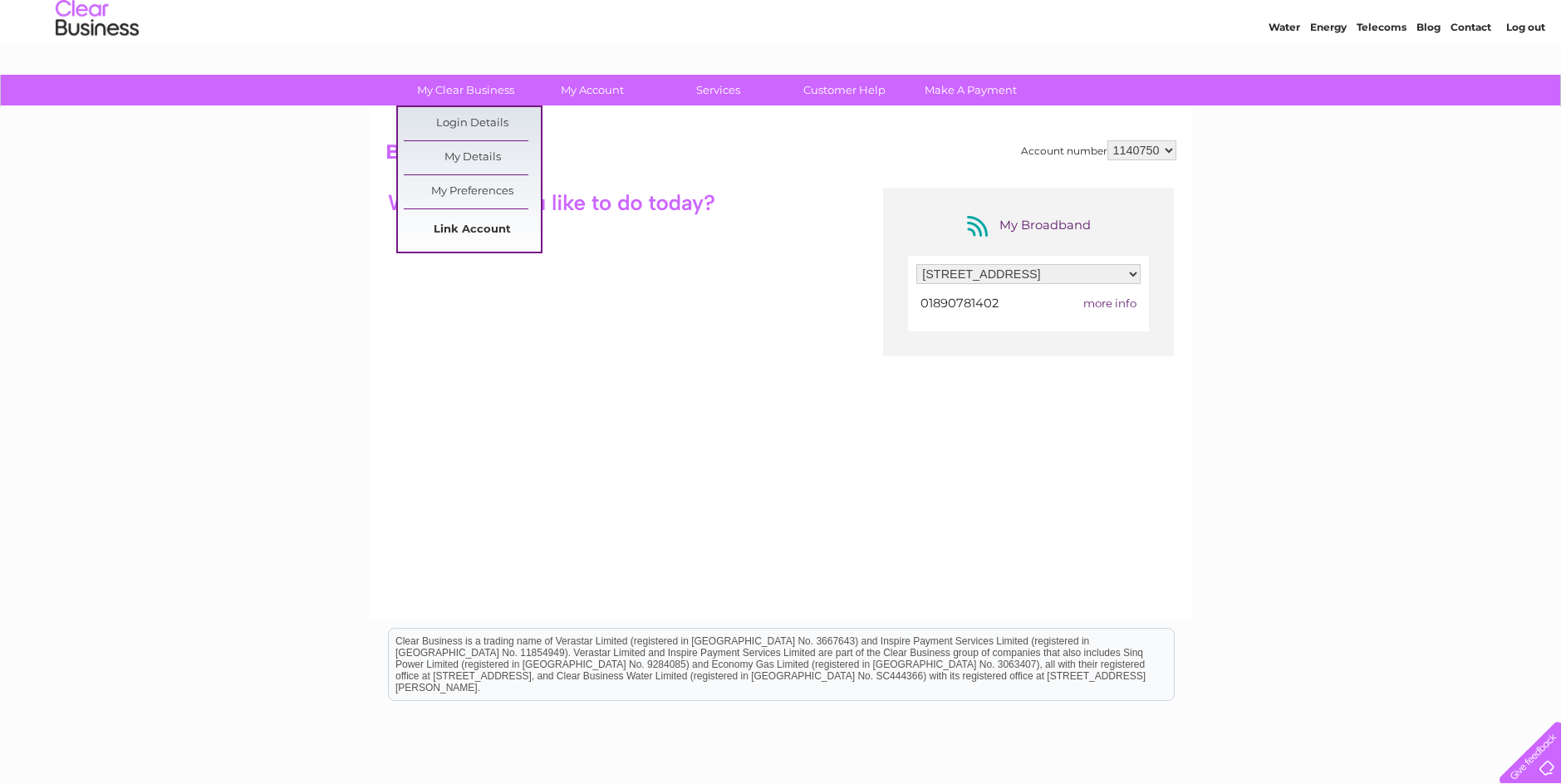
click at [486, 235] on link "Link Account" at bounding box center [472, 230] width 137 height 33
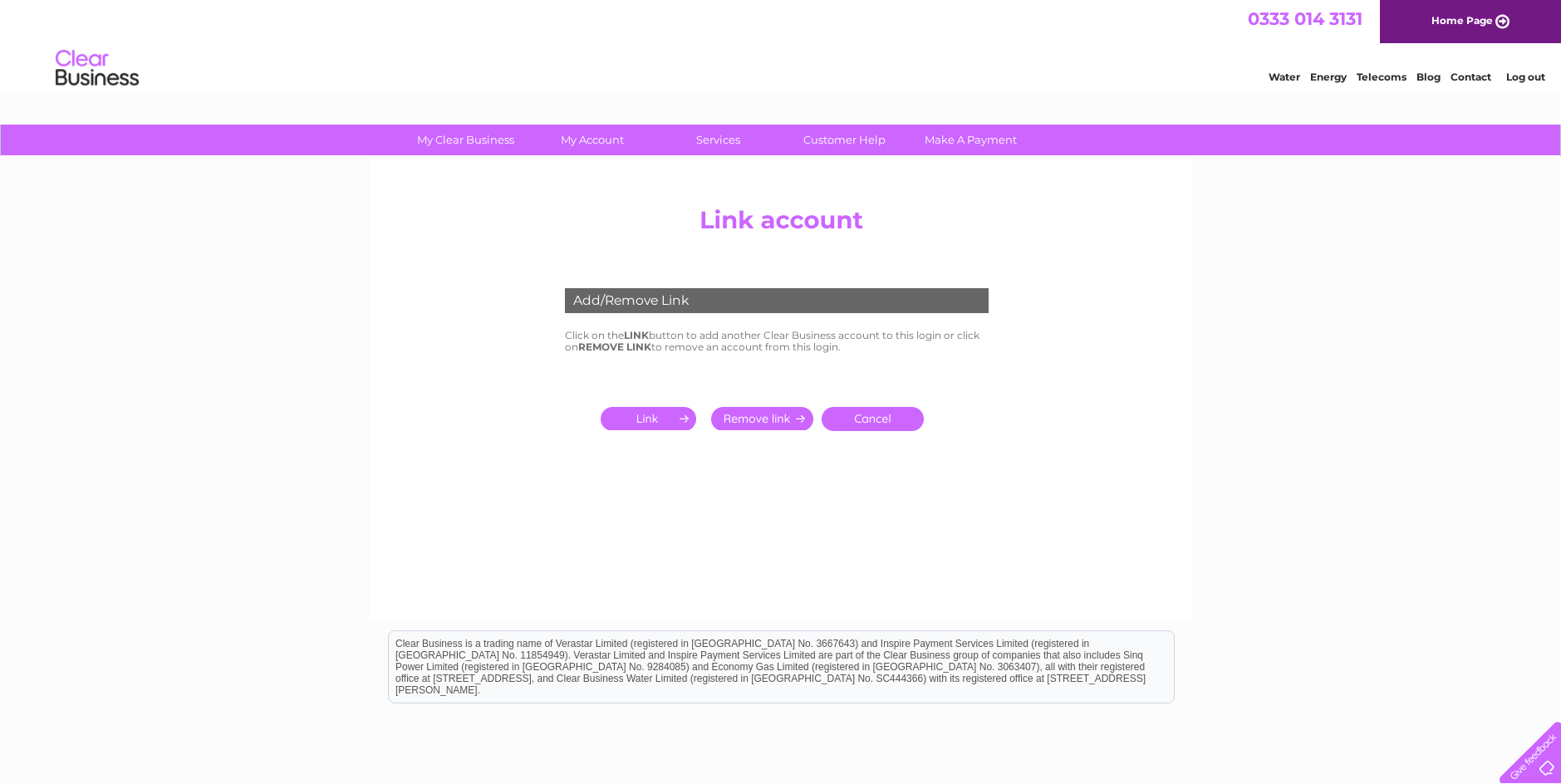
click at [847, 411] on link "Cancel" at bounding box center [872, 418] width 102 height 24
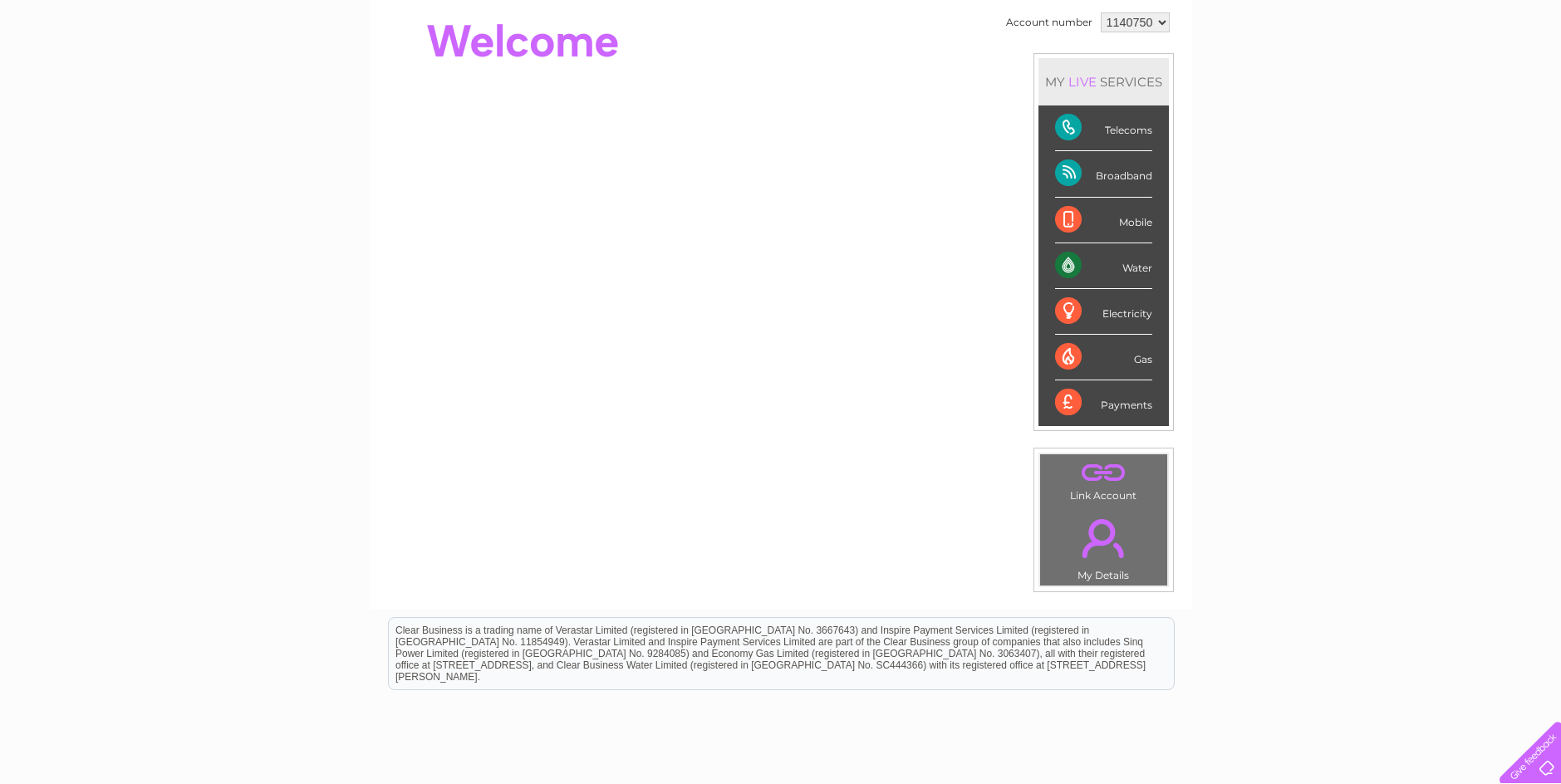
scroll to position [166, 0]
click at [1070, 169] on div "Broadband" at bounding box center [1104, 173] width 97 height 46
click at [1114, 531] on link "." at bounding box center [1104, 538] width 118 height 58
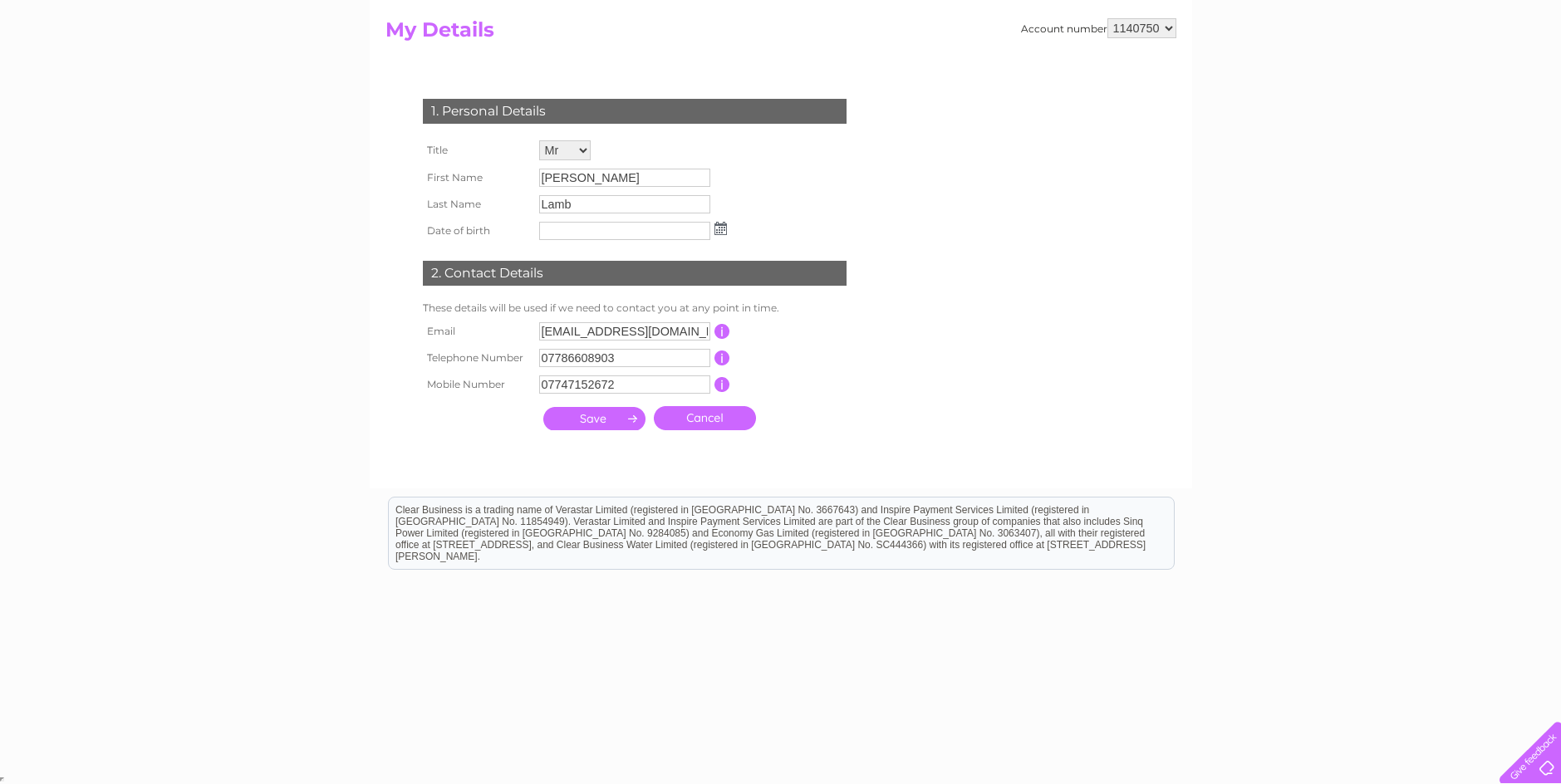
scroll to position [173, 0]
click at [624, 417] on input "submit" at bounding box center [594, 417] width 102 height 23
click at [653, 419] on link "Cancel" at bounding box center [704, 420] width 102 height 24
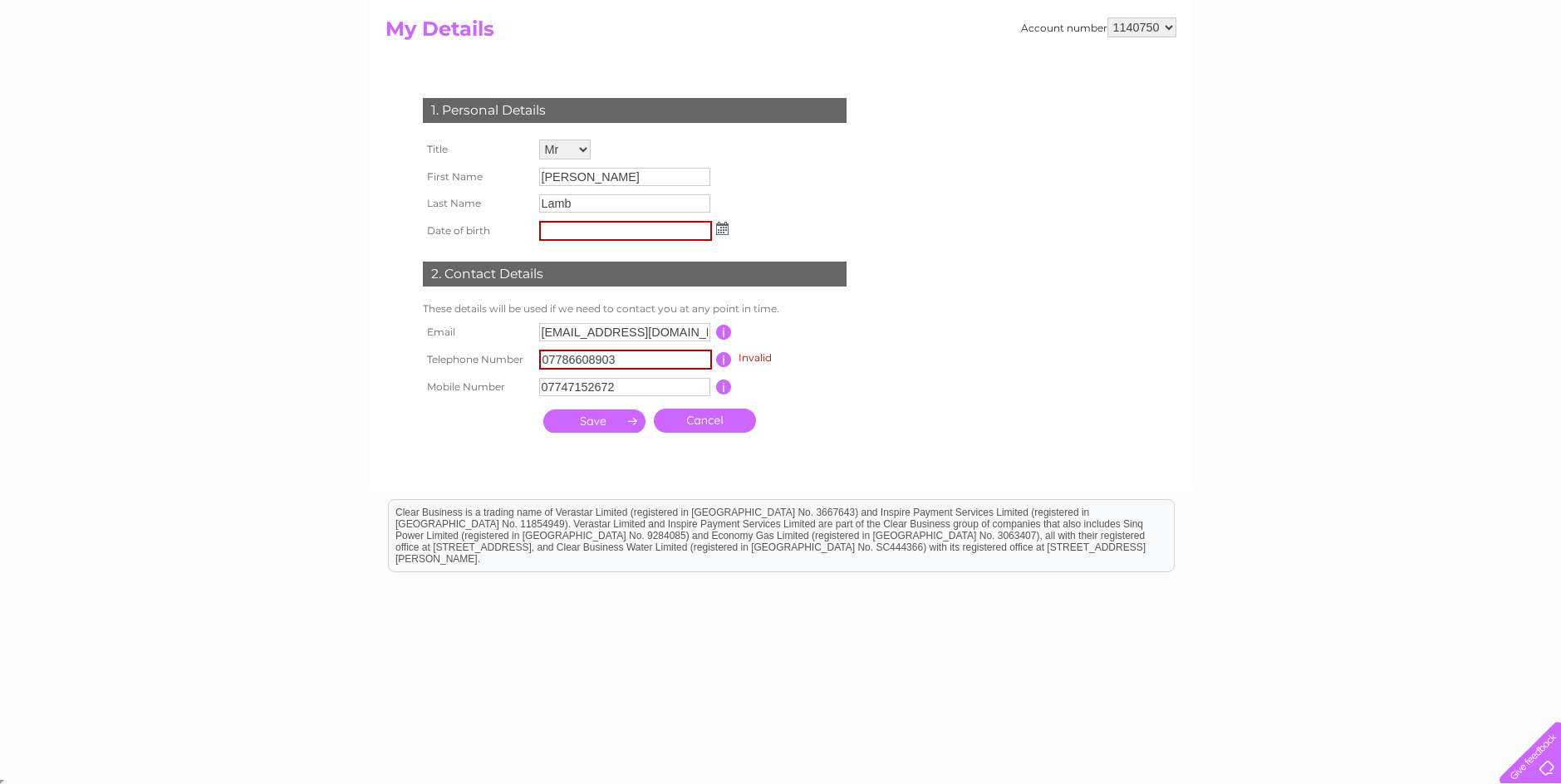
click at [666, 423] on link "Cancel" at bounding box center [704, 420] width 102 height 24
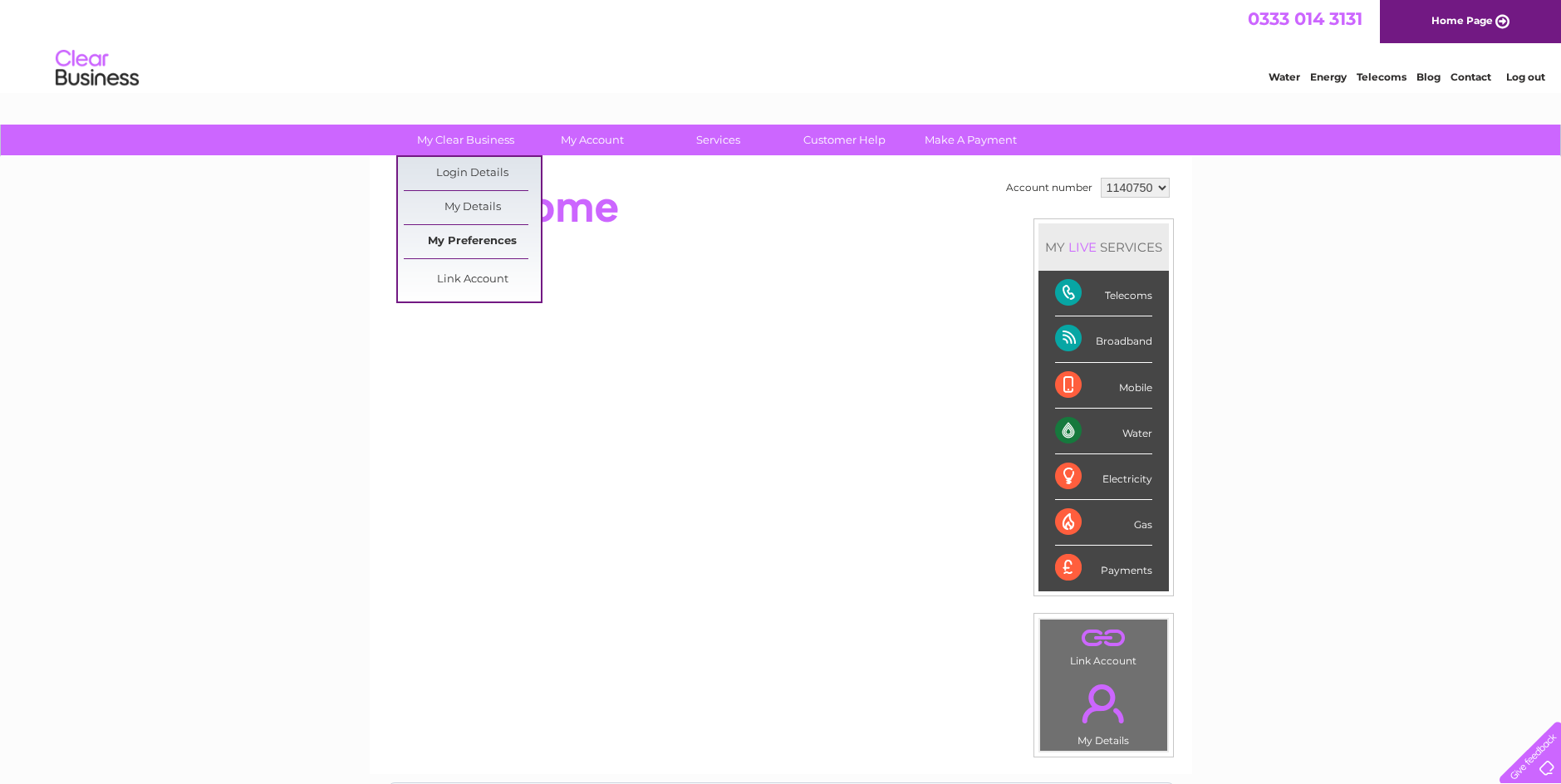
click at [482, 237] on link "My Preferences" at bounding box center [472, 242] width 137 height 33
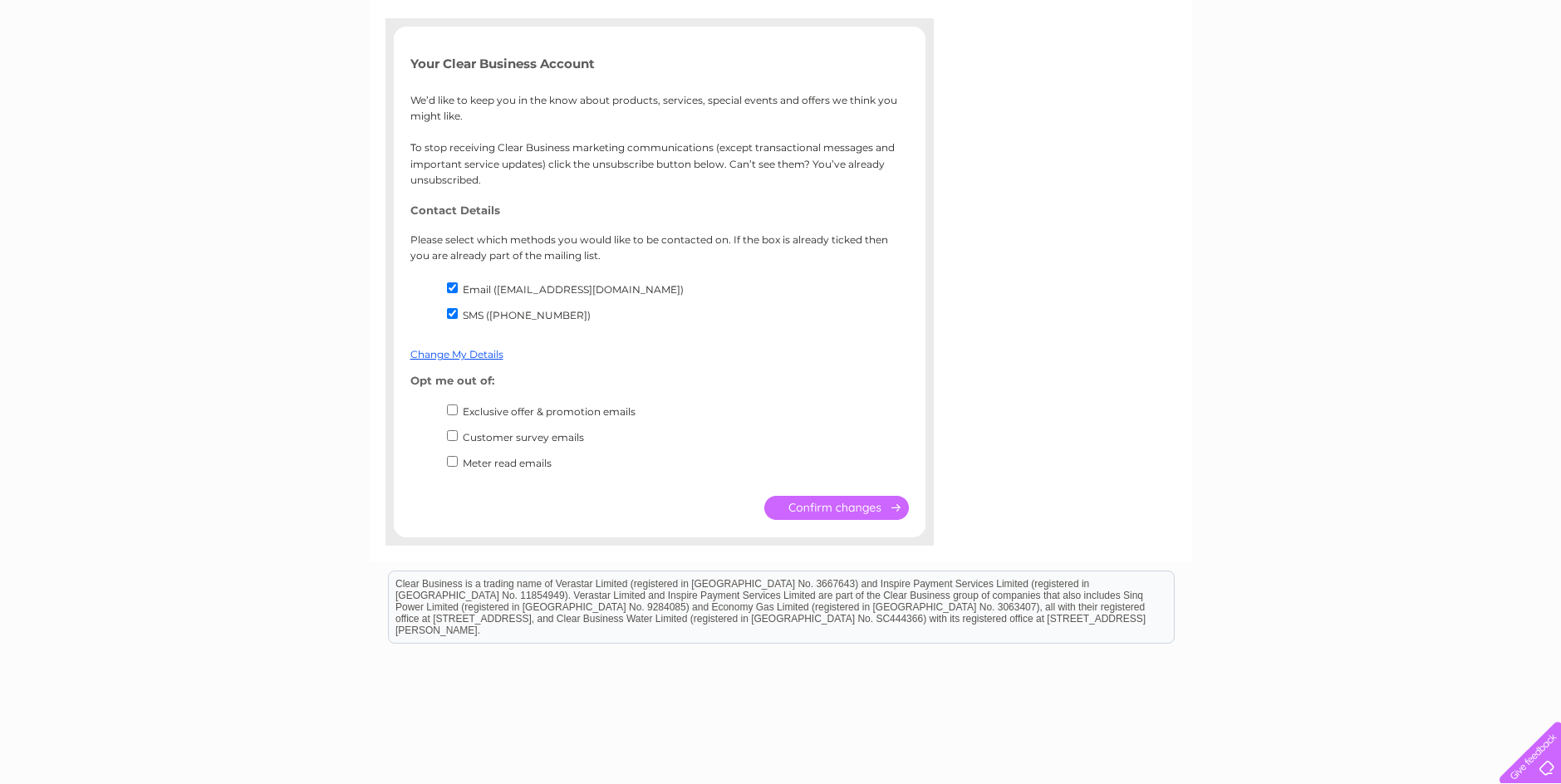
scroll to position [249, 0]
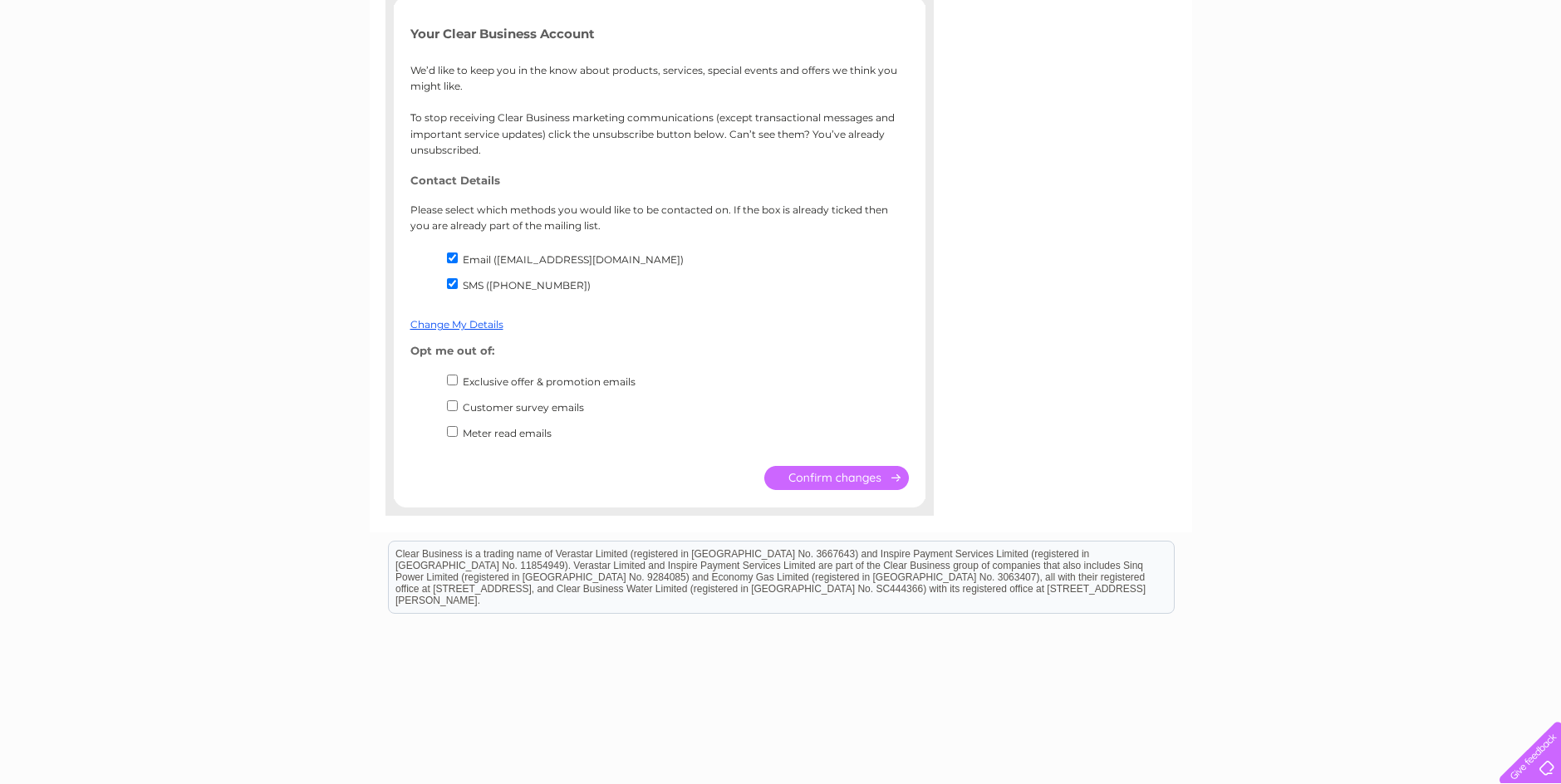
click at [820, 480] on input "submit" at bounding box center [836, 477] width 145 height 24
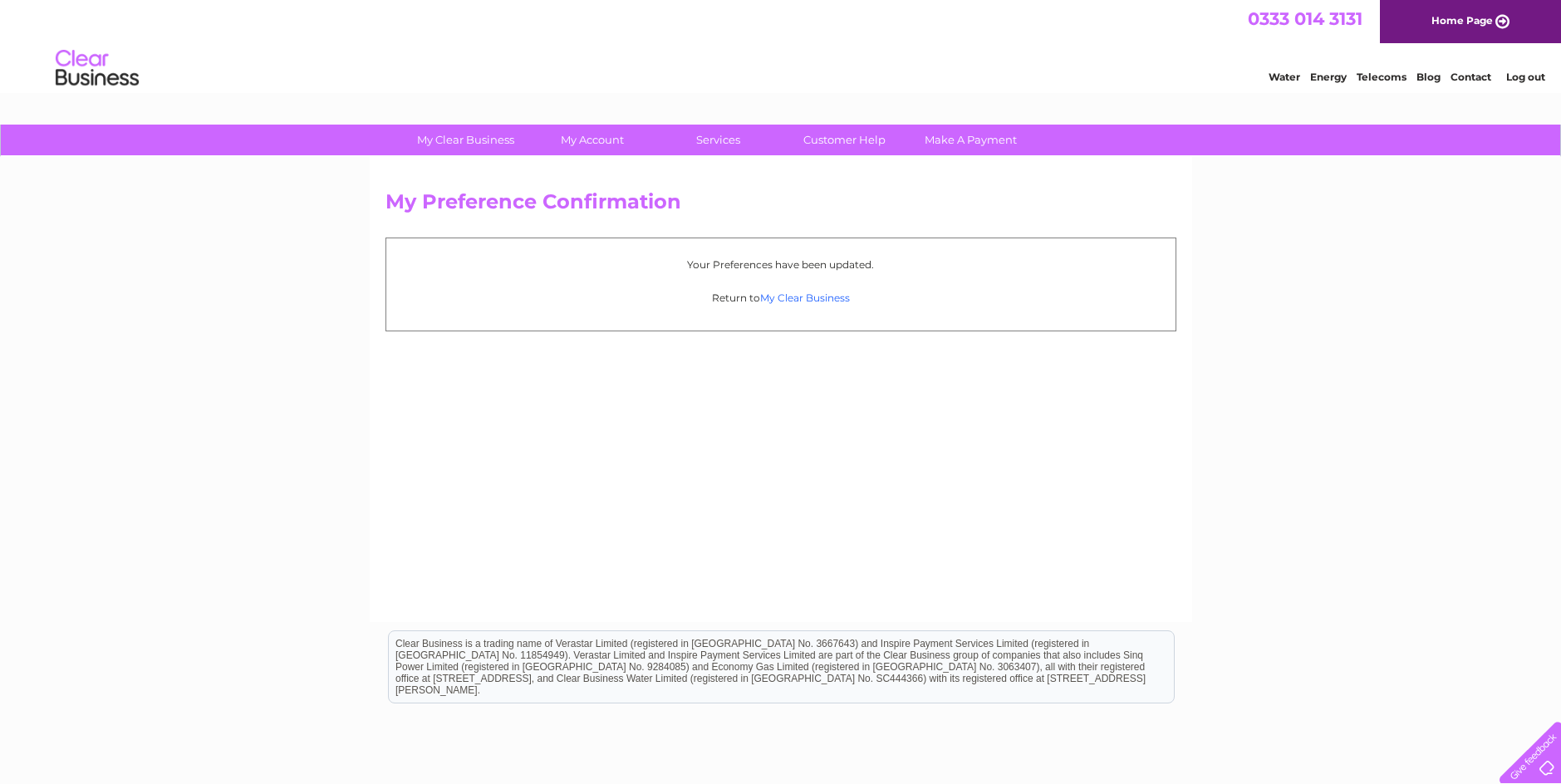
click at [801, 301] on link "My Clear Business" at bounding box center [805, 297] width 89 height 13
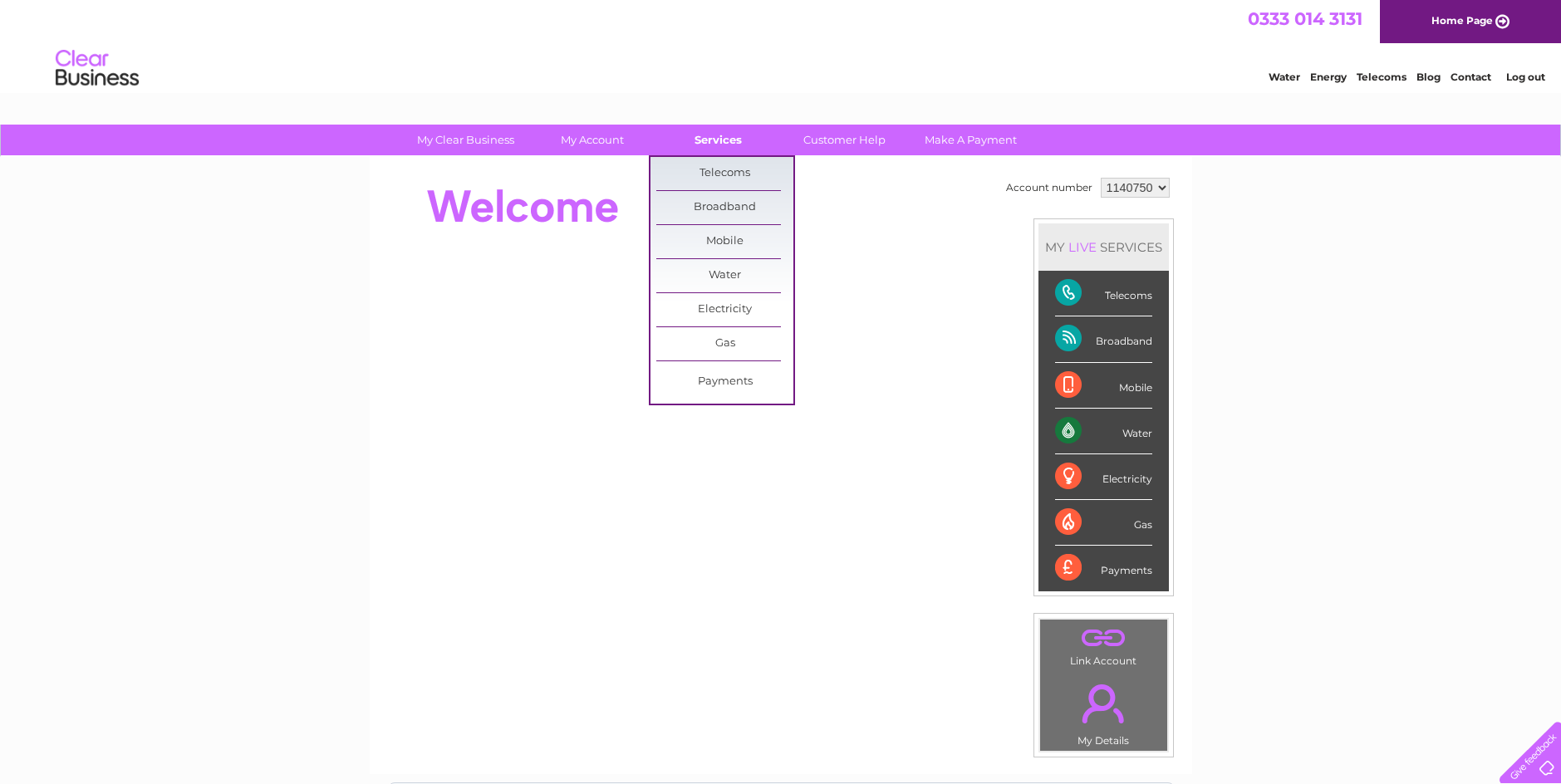
click at [728, 143] on link "Services" at bounding box center [717, 140] width 137 height 31
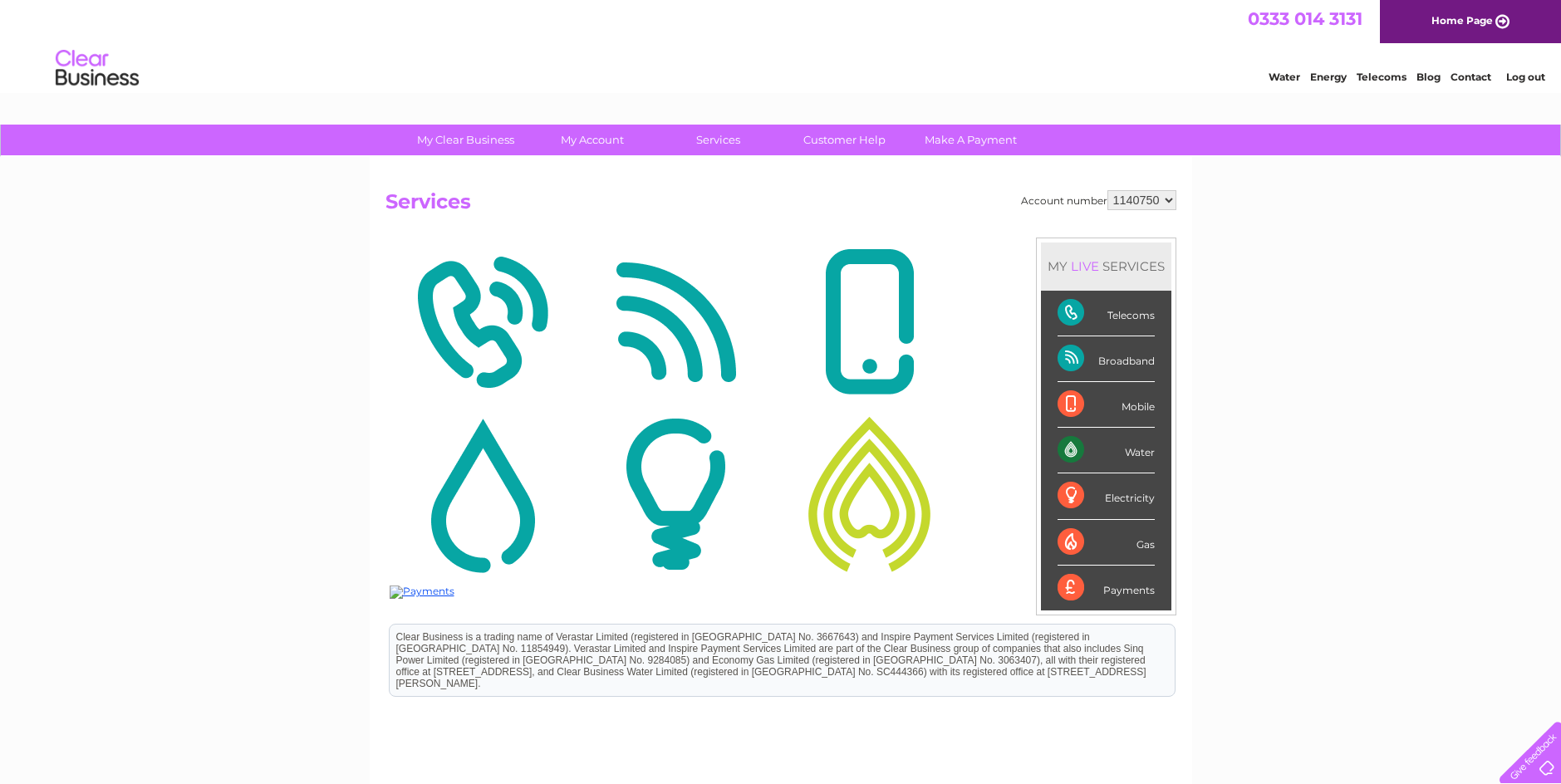
click at [489, 337] on img at bounding box center [482, 322] width 185 height 161
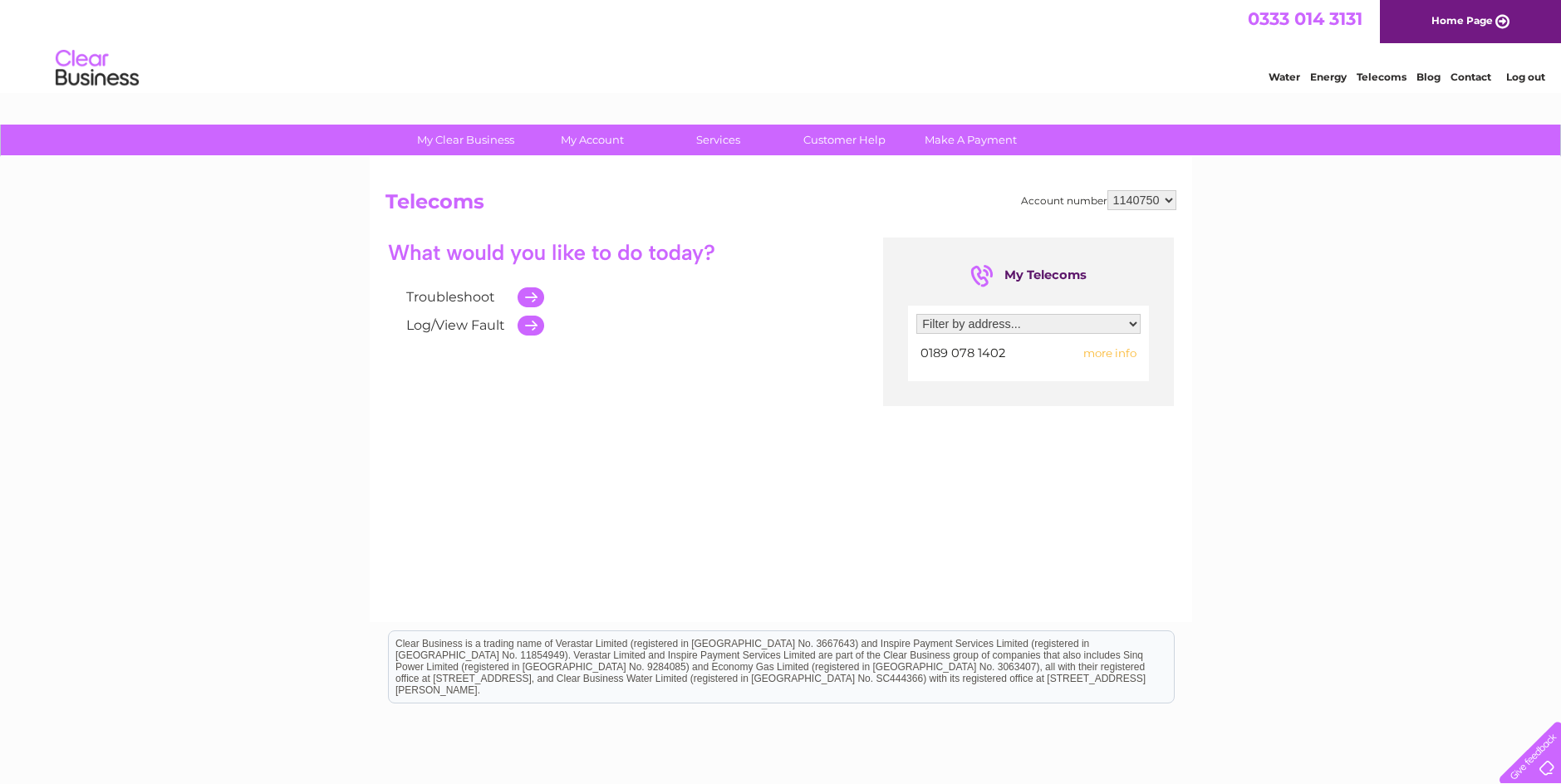
click at [1129, 325] on select "Filter by address... 25 Moorpark Holding, Foulden, C118 C118 At Entrance To Moo…" at bounding box center [1028, 323] width 224 height 20
select select "2362028"
click at [916, 313] on select "Filter by address... 25 Moorpark Holding, Foulden, C118 C118 At Entrance To Moo…" at bounding box center [1028, 323] width 224 height 20
click at [535, 297] on td at bounding box center [526, 297] width 35 height 28
click at [532, 297] on td at bounding box center [526, 297] width 35 height 28
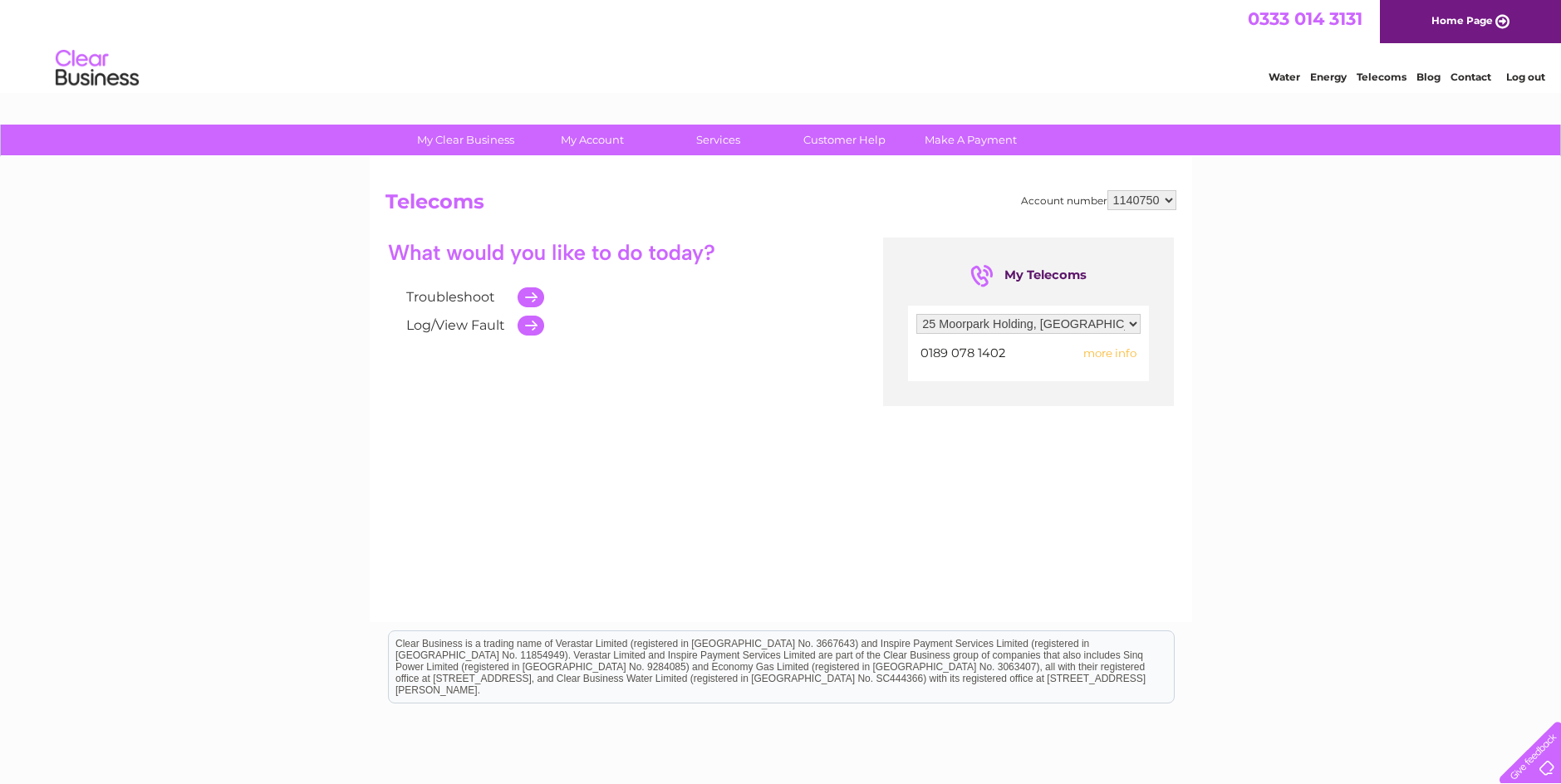
click at [468, 299] on link "Troubleshoot" at bounding box center [450, 297] width 89 height 16
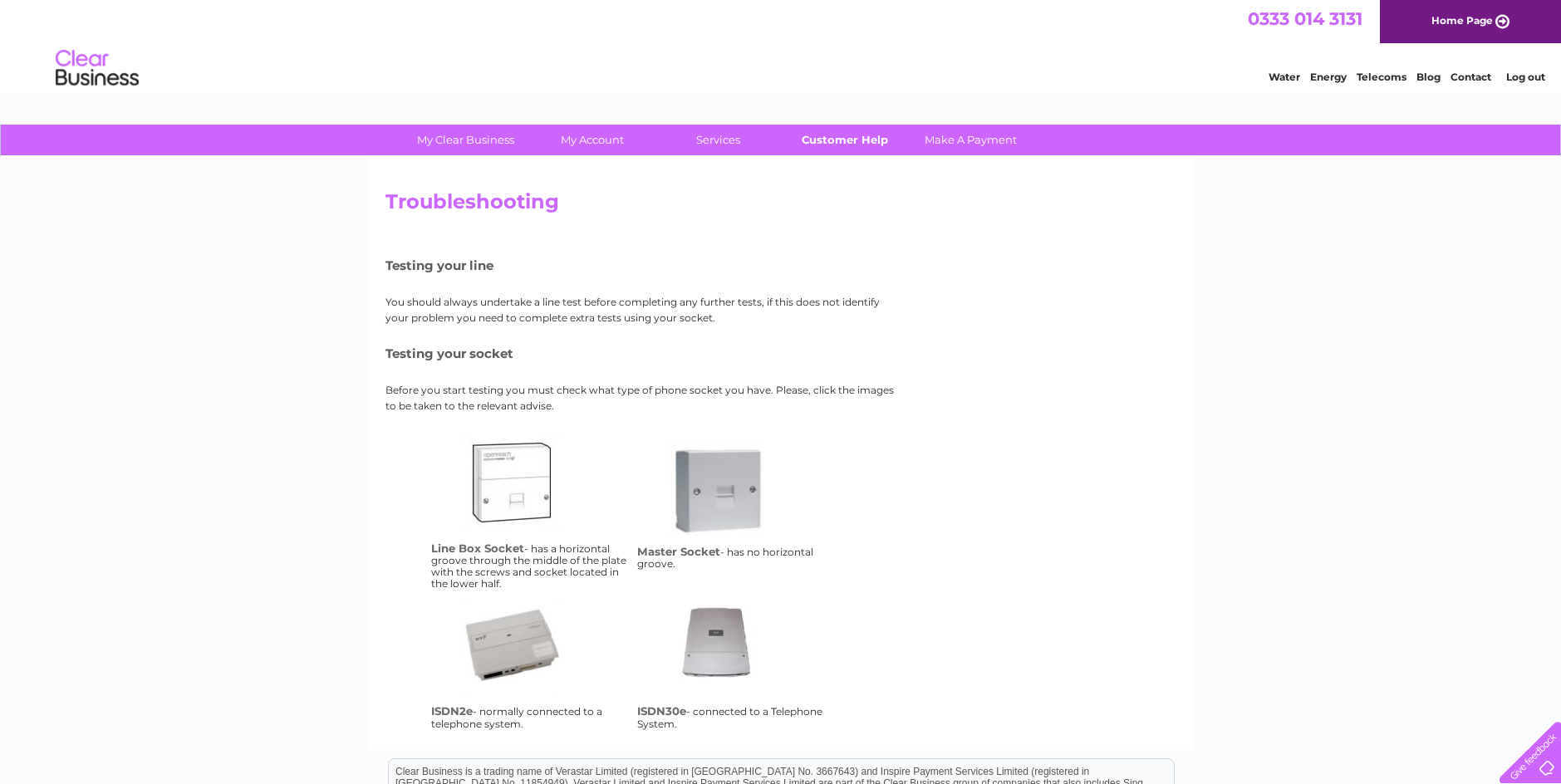
click at [850, 135] on link "Customer Help" at bounding box center [844, 140] width 137 height 31
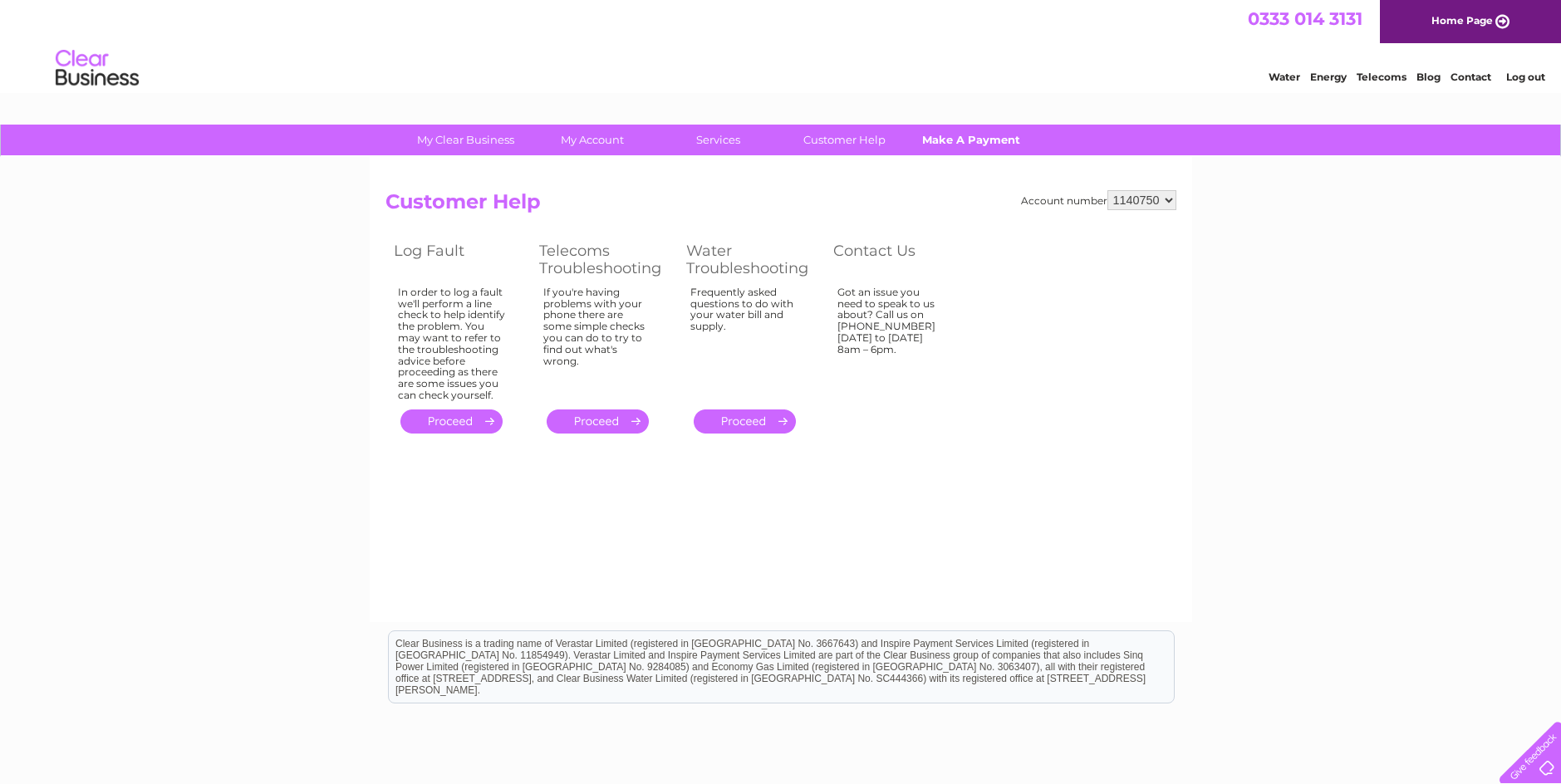
click at [969, 147] on link "Make A Payment" at bounding box center [970, 140] width 137 height 31
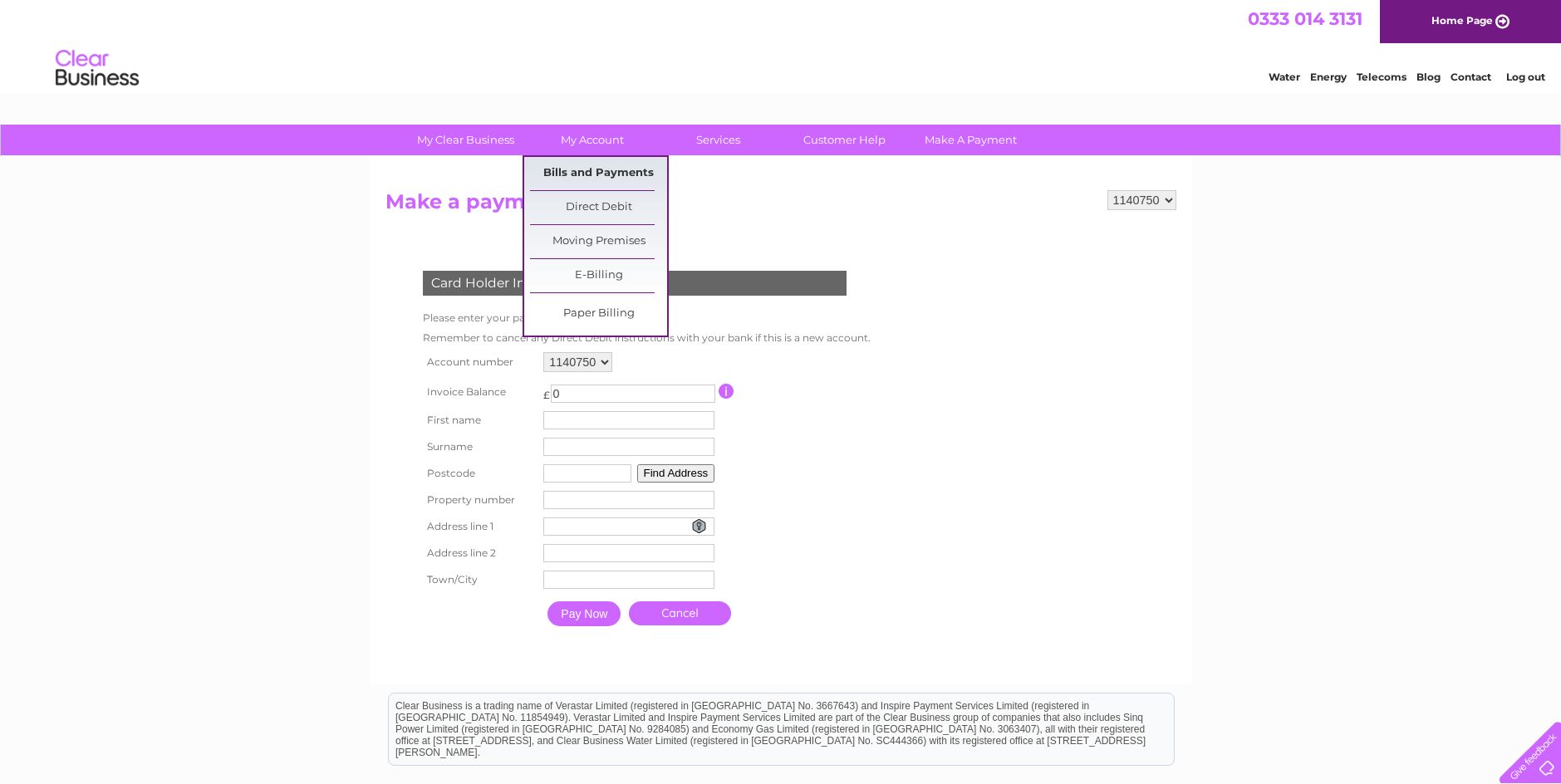
click at [603, 178] on link "Bills and Payments" at bounding box center [598, 174] width 137 height 33
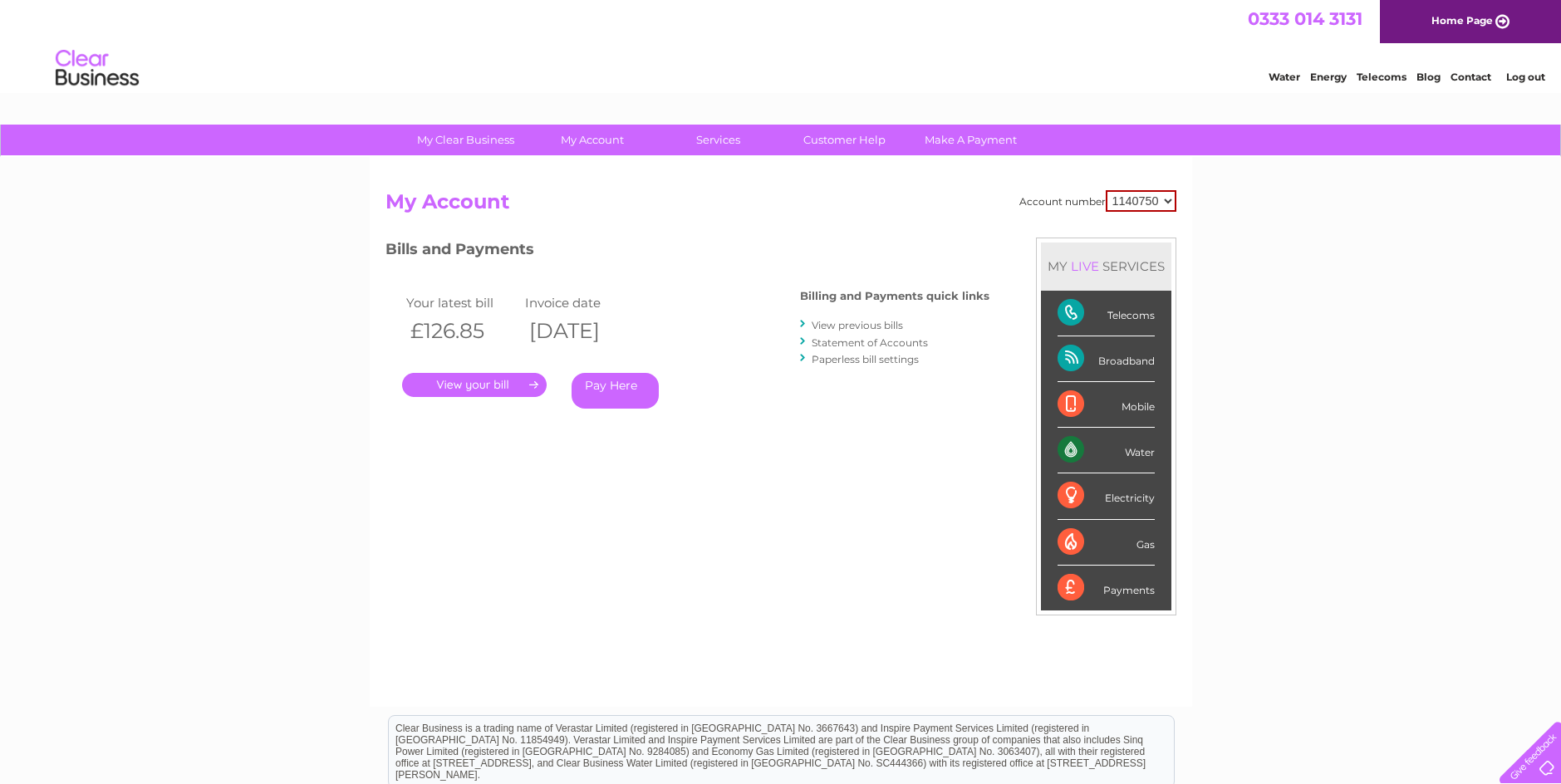
click at [1170, 204] on select "1140750" at bounding box center [1141, 201] width 71 height 21
click at [1107, 190] on select "1140750" at bounding box center [1141, 201] width 71 height 21
